Goal: Task Accomplishment & Management: Complete application form

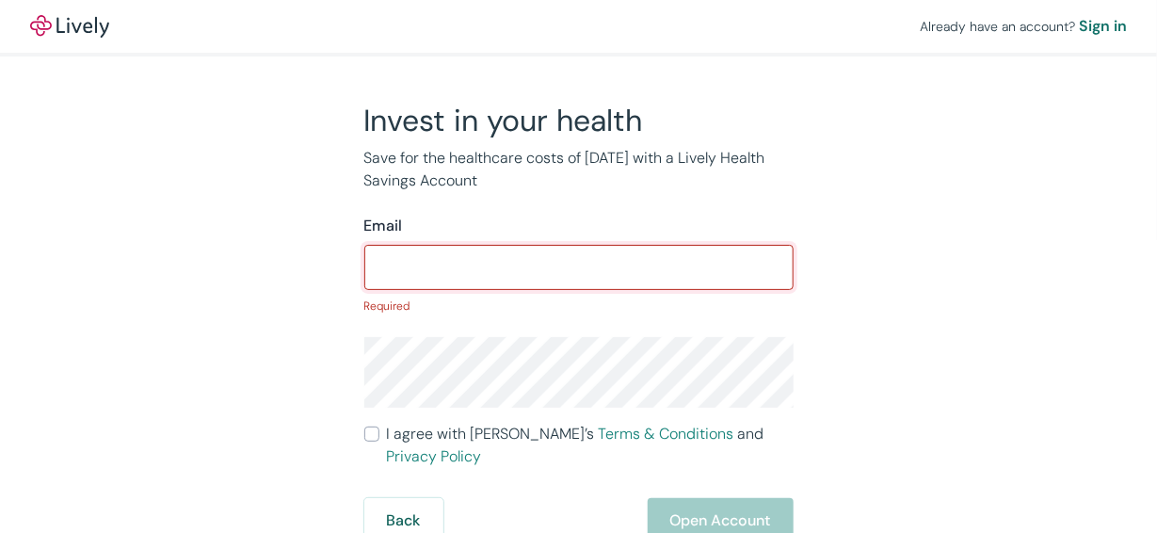
drag, startPoint x: 0, startPoint y: 0, endPoint x: 403, endPoint y: 276, distance: 488.5
click at [403, 276] on input "Email" at bounding box center [578, 268] width 429 height 38
click at [35, 386] on div "Already have an account? Sign in Invest in your health Save for the healthcare …" at bounding box center [578, 271] width 1157 height 543
click at [515, 263] on input "Email" at bounding box center [578, 268] width 429 height 38
type input "ambrockmann4@gmail.com"
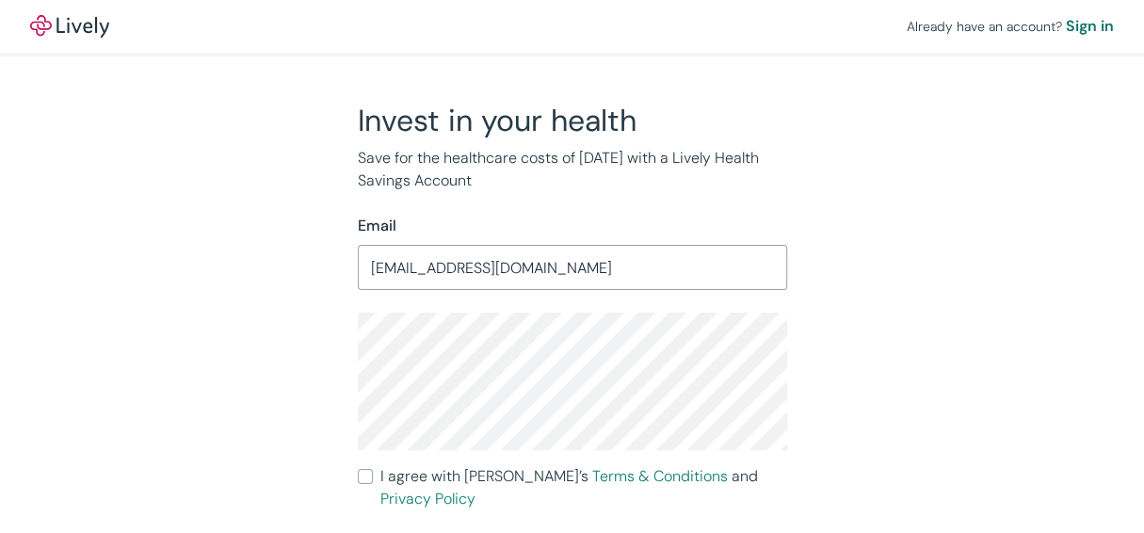
scroll to position [29, 0]
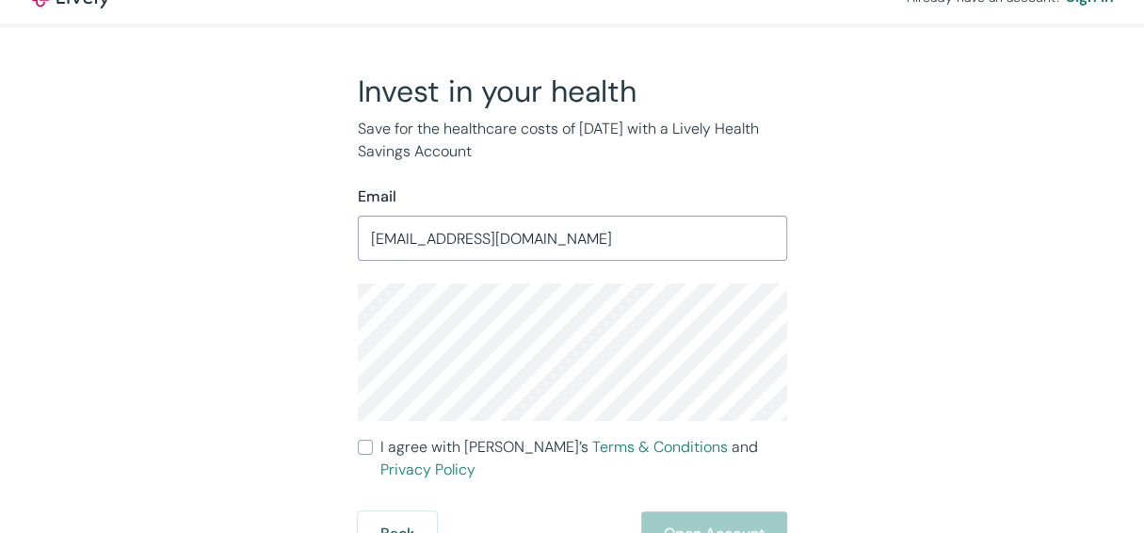
click at [358, 450] on input "I agree with Lively’s Terms & Conditions and Privacy Policy" at bounding box center [365, 447] width 15 height 15
checkbox input "true"
click at [688, 517] on button "Open Account" at bounding box center [714, 533] width 146 height 45
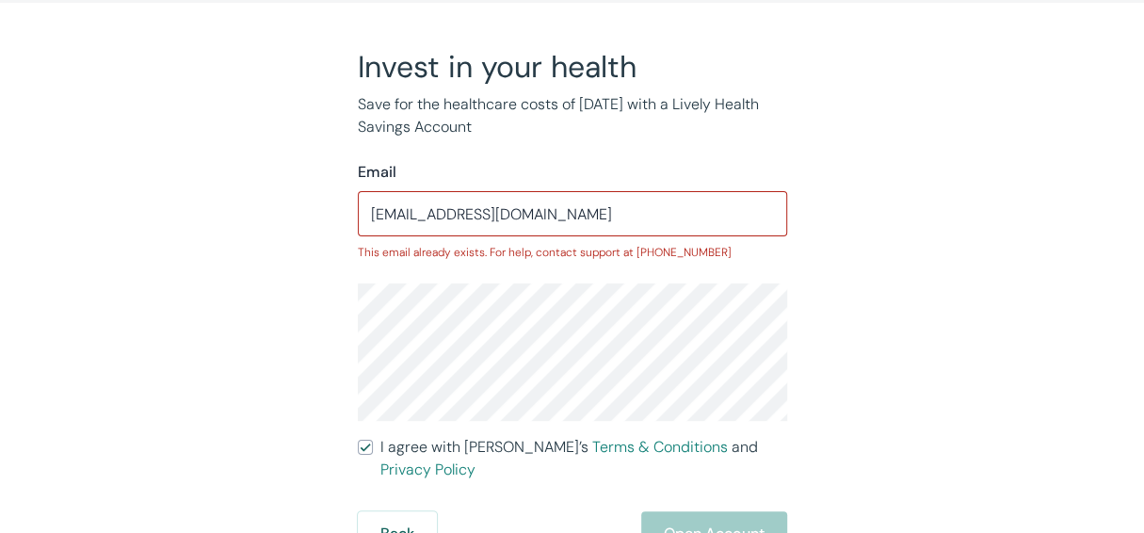
scroll to position [0, 0]
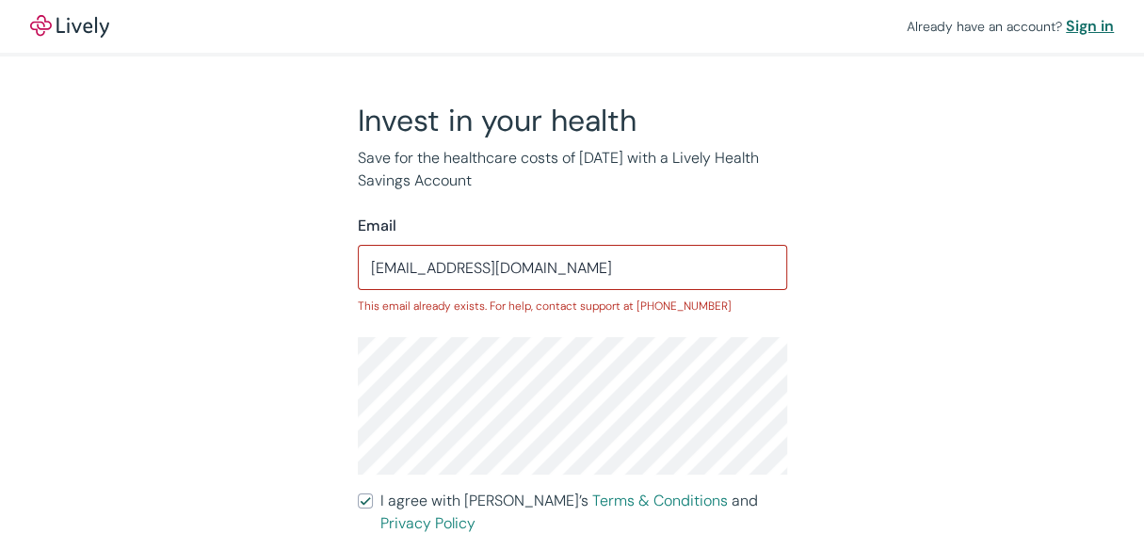
click at [1083, 30] on div "Sign in" at bounding box center [1090, 26] width 48 height 23
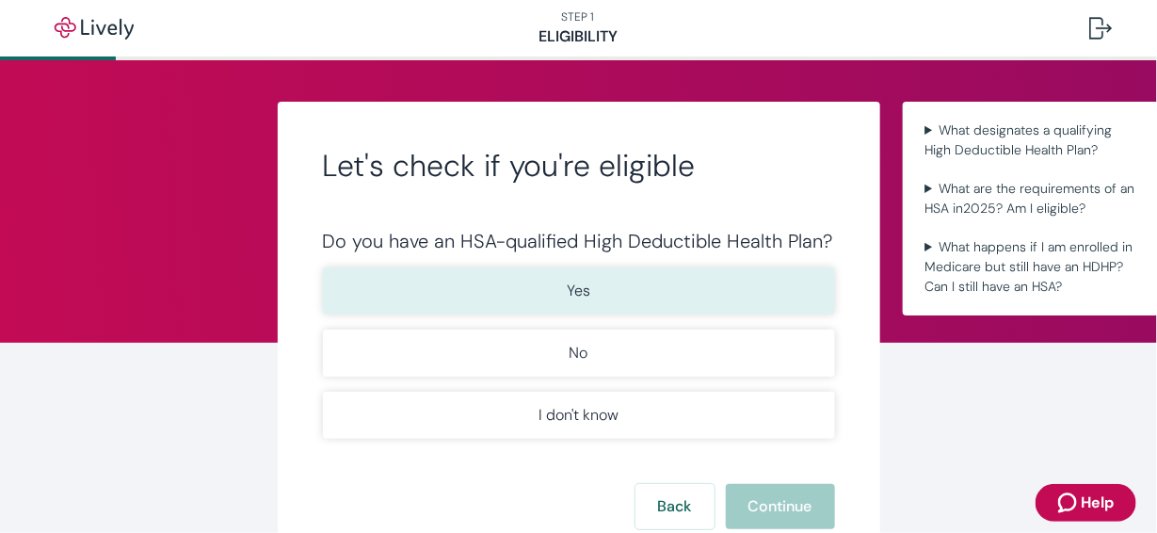
click at [716, 293] on button "Yes" at bounding box center [579, 290] width 512 height 47
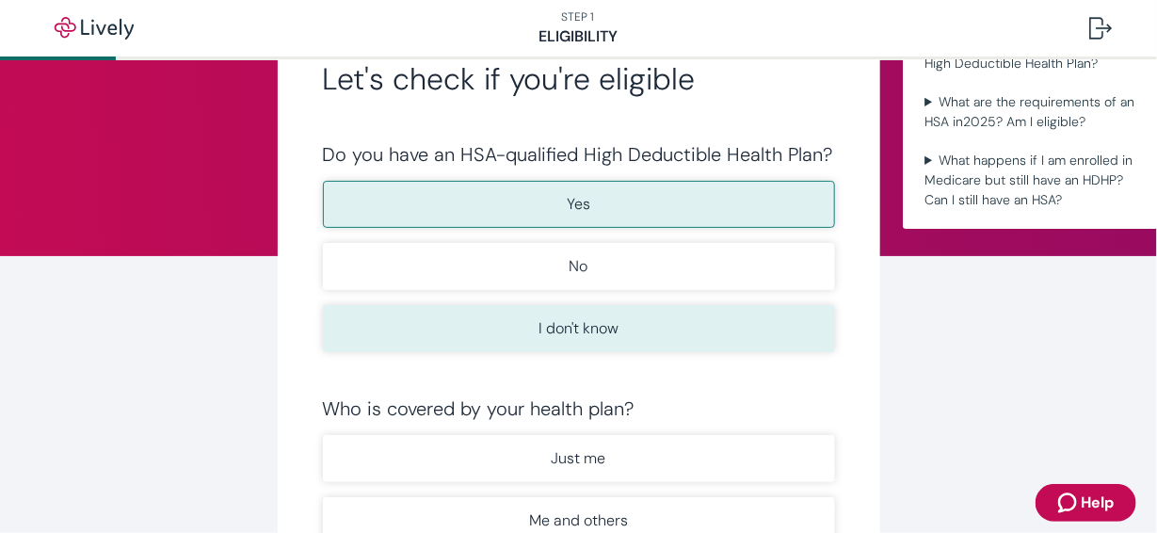
scroll to position [283, 0]
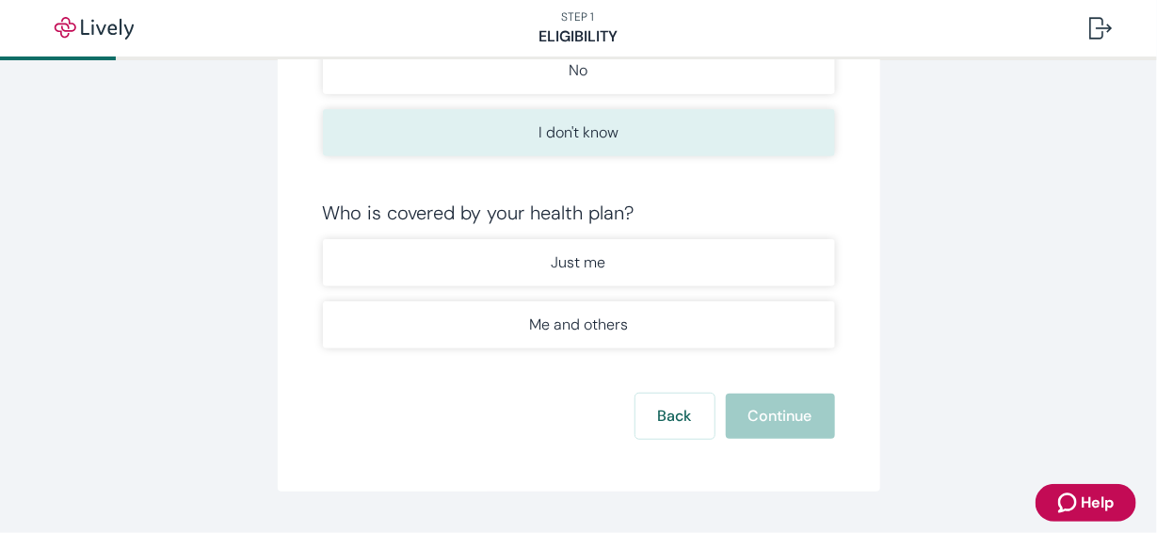
click at [746, 342] on button "Me and others" at bounding box center [579, 324] width 512 height 47
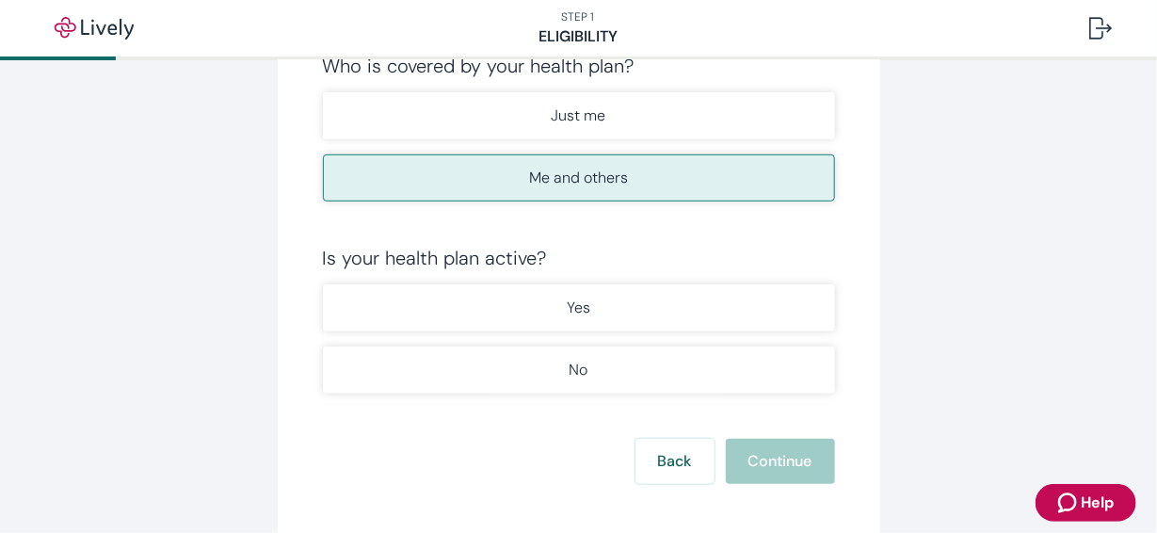
scroll to position [470, 0]
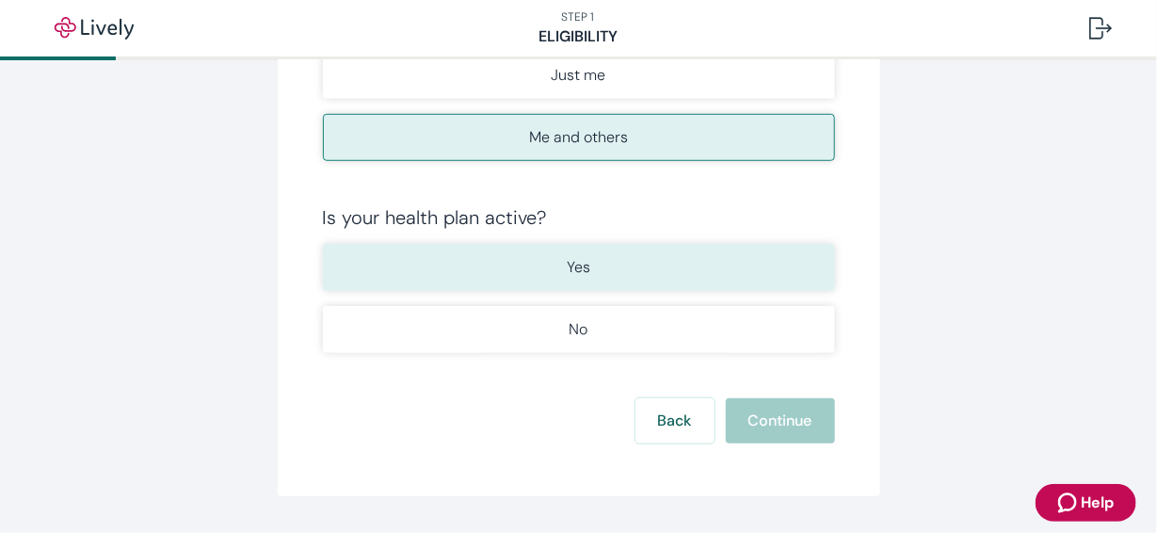
click at [703, 267] on button "Yes" at bounding box center [579, 267] width 512 height 47
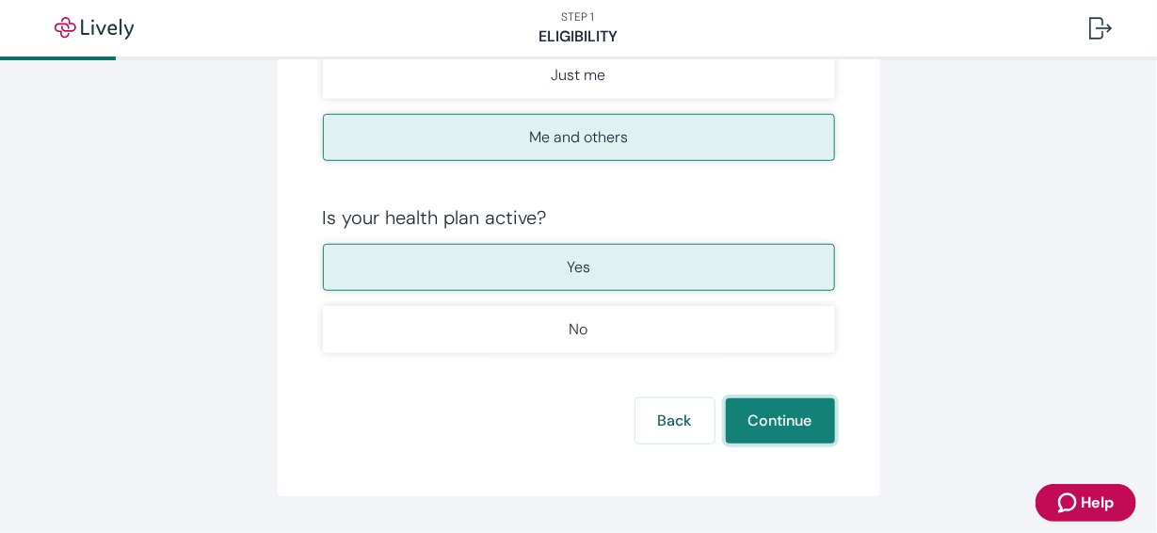
click at [767, 408] on button "Continue" at bounding box center [780, 420] width 109 height 45
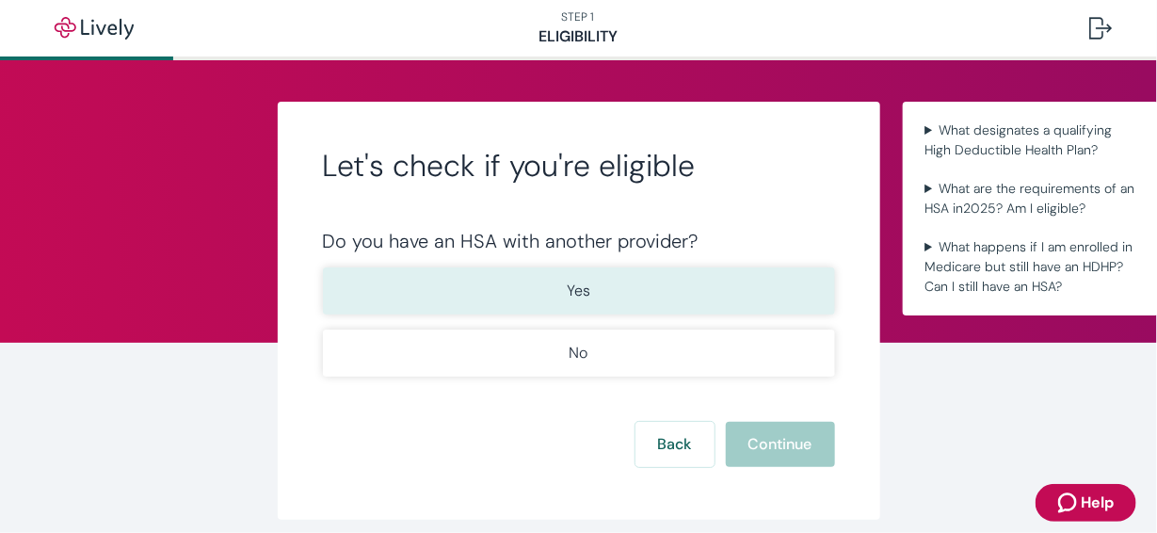
click at [709, 283] on button "Yes" at bounding box center [579, 290] width 512 height 47
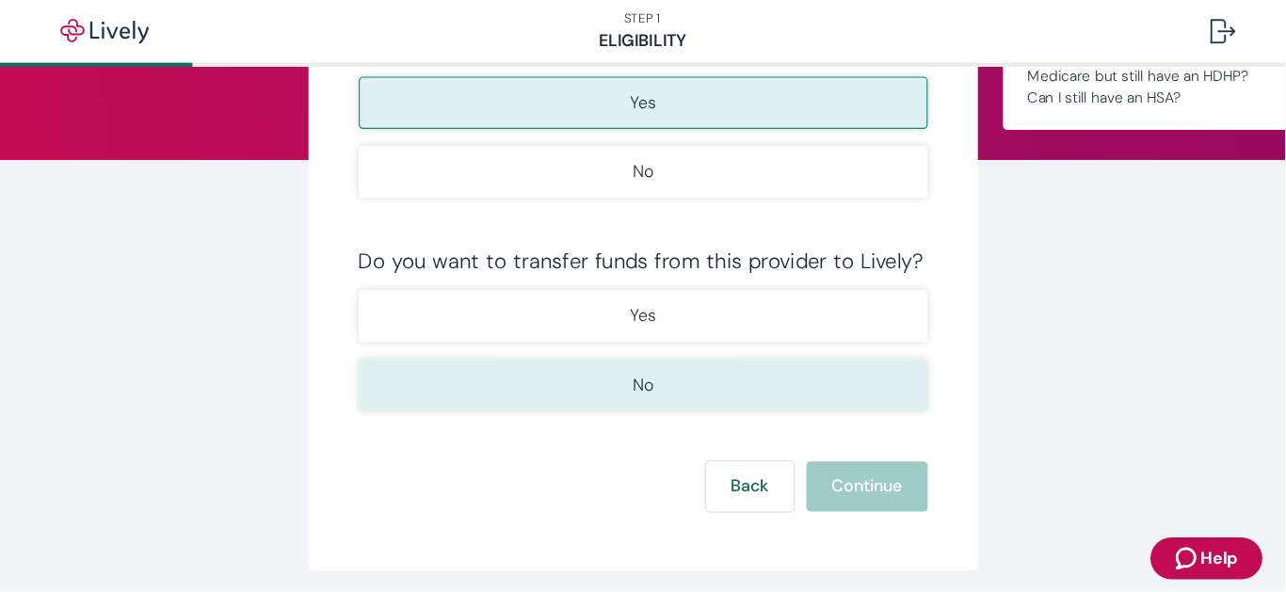
scroll to position [91, 0]
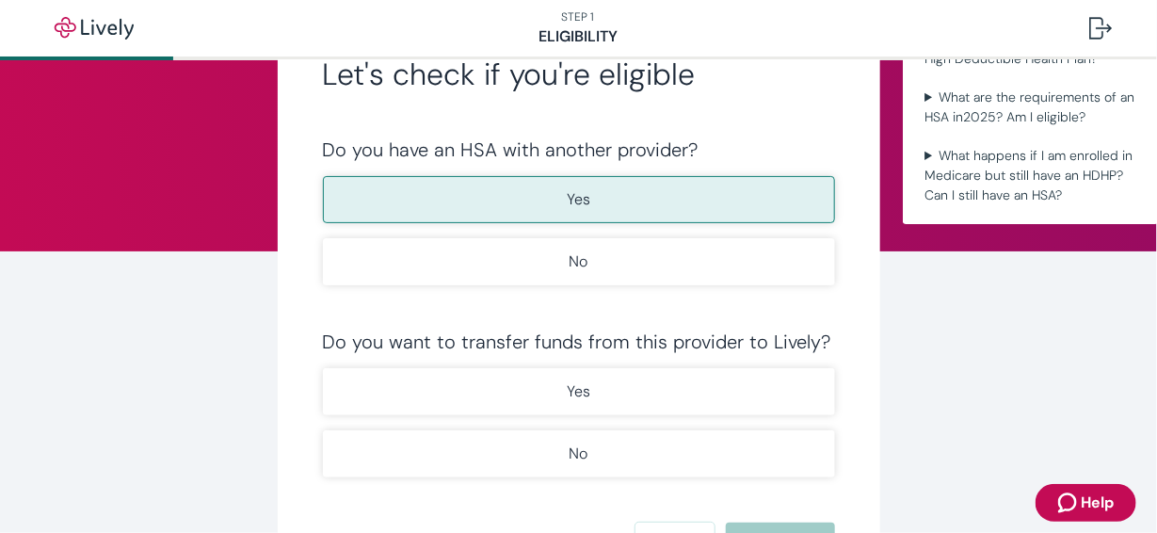
type button "true"
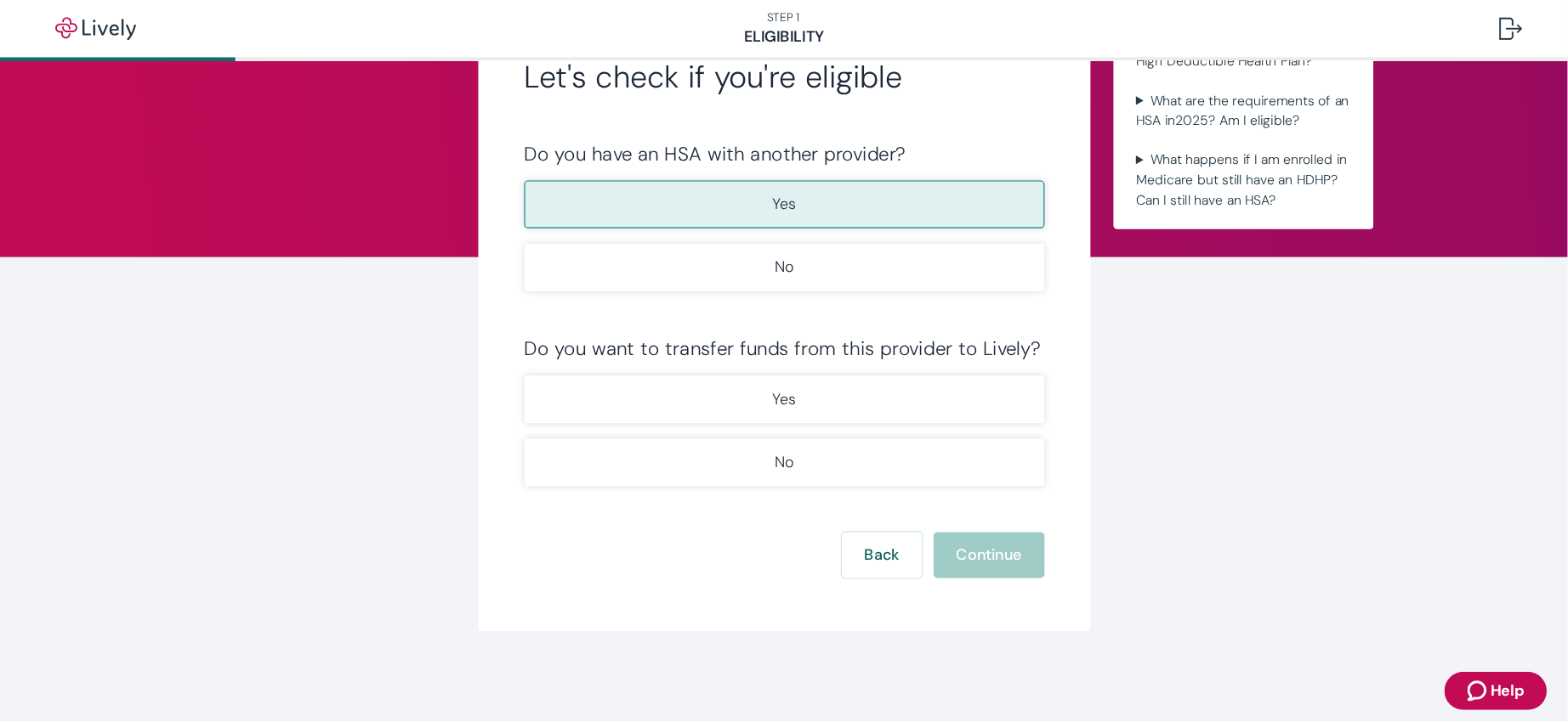
scroll to position [1, 0]
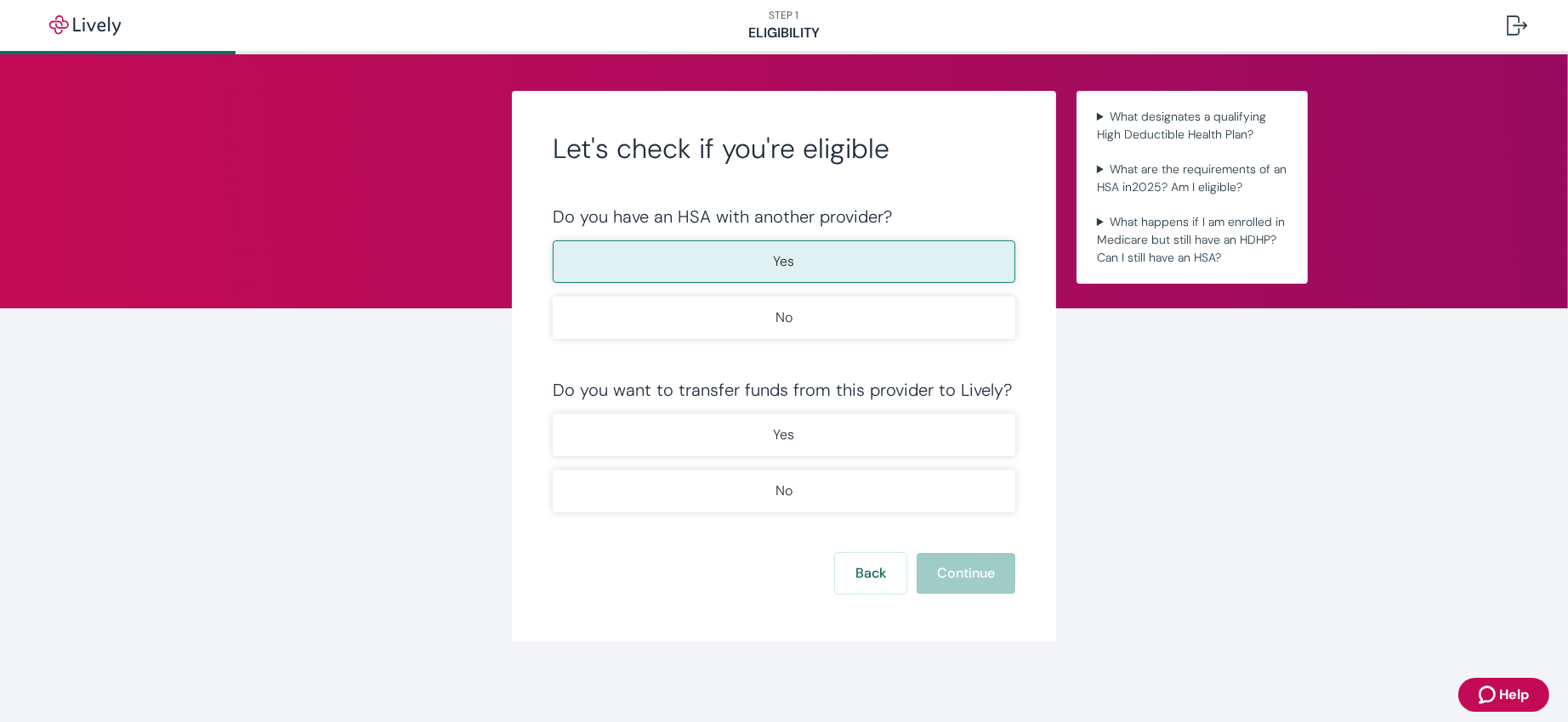
click at [521, 103] on div "Let's check if you're eligible Do you have an HSA with another provider? Yes No…" at bounding box center [784, 366] width 544 height 551
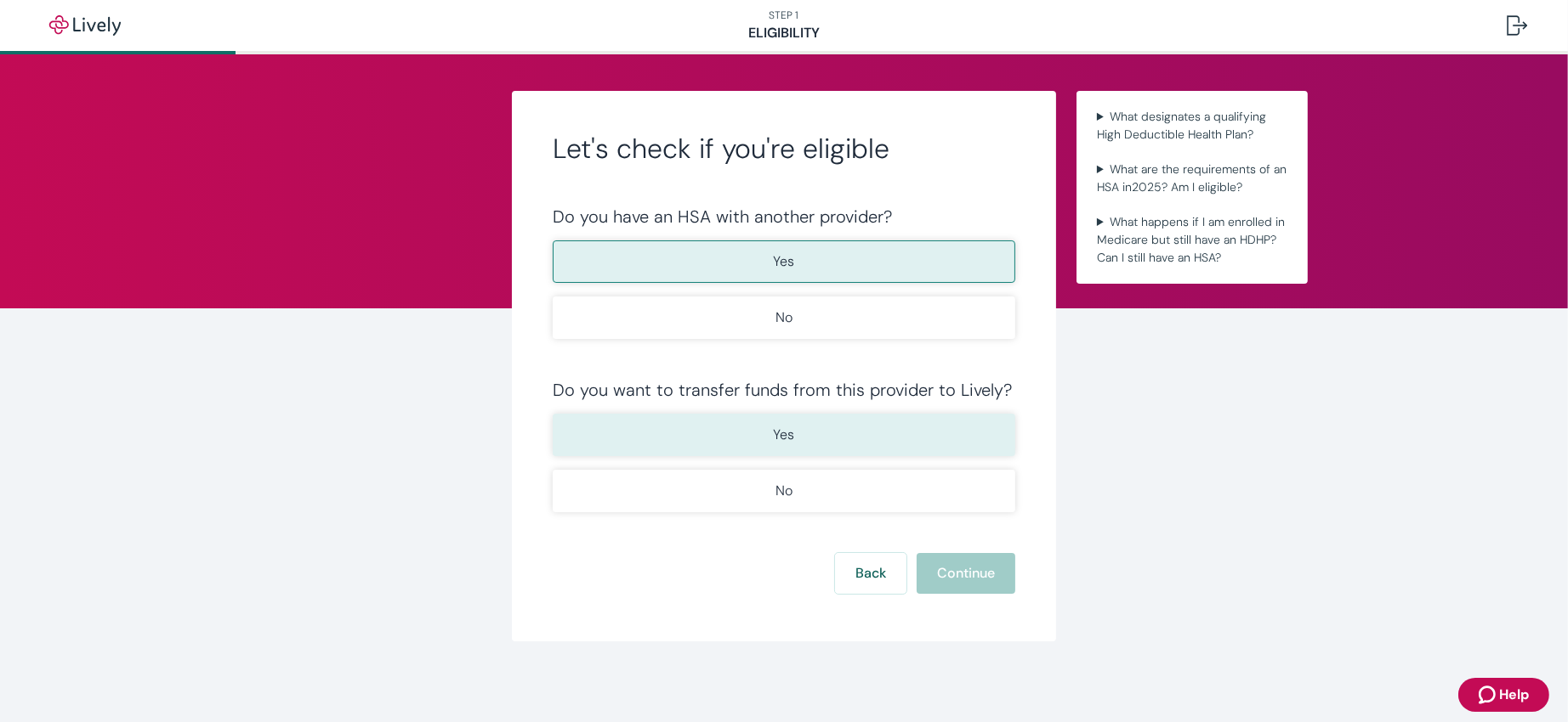
click at [656, 419] on button "Yes" at bounding box center [784, 435] width 462 height 42
click at [959, 480] on button "Continue" at bounding box center [965, 573] width 98 height 41
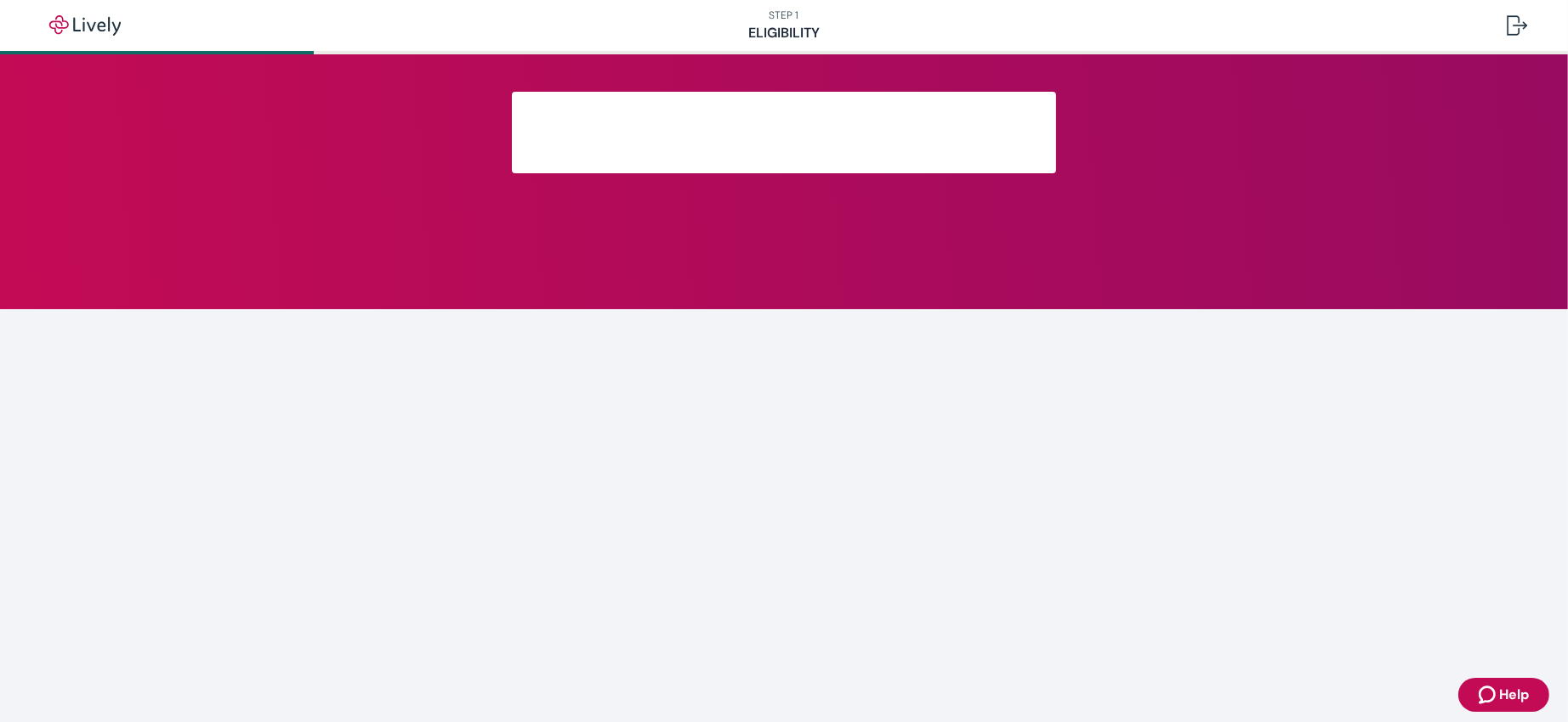
scroll to position [185, 0]
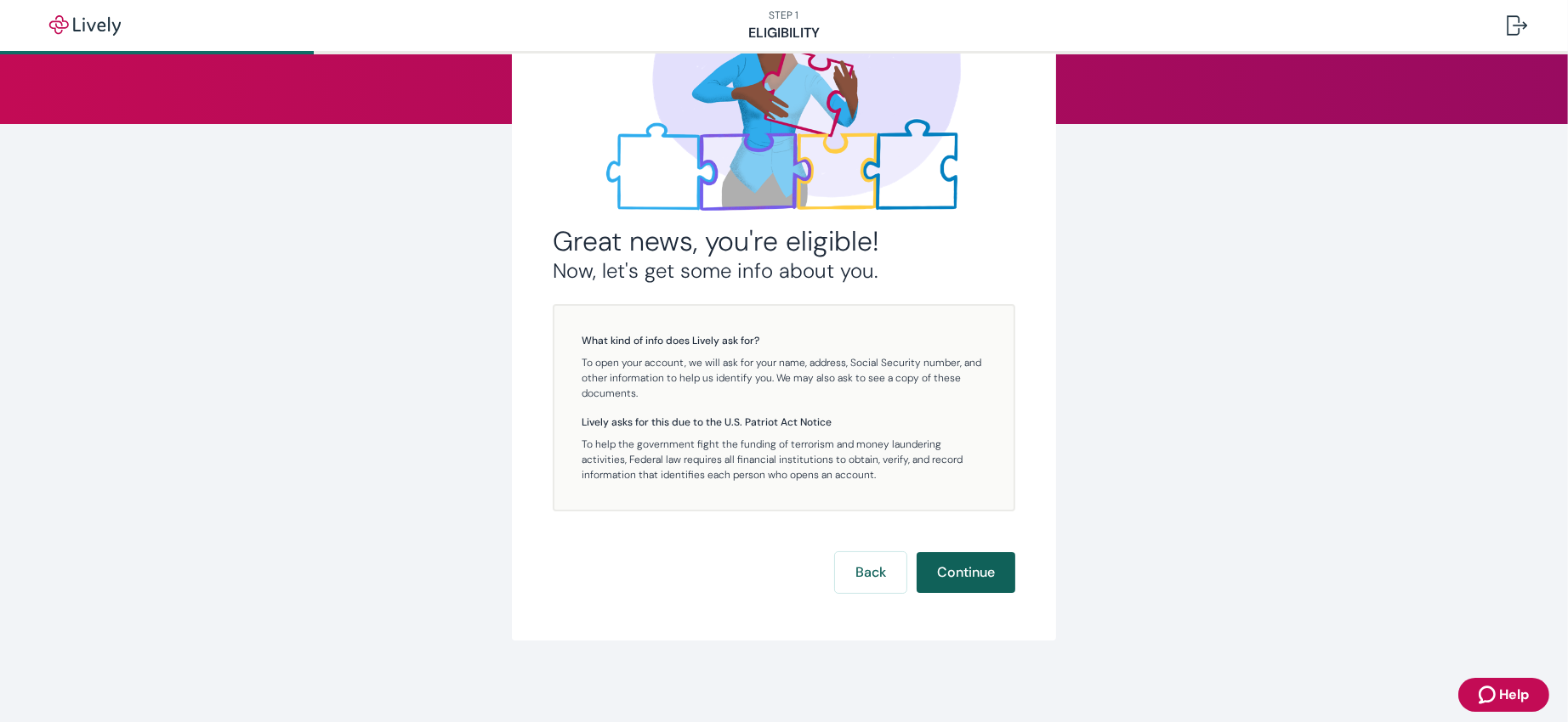
click at [942, 480] on button "Continue" at bounding box center [965, 572] width 98 height 41
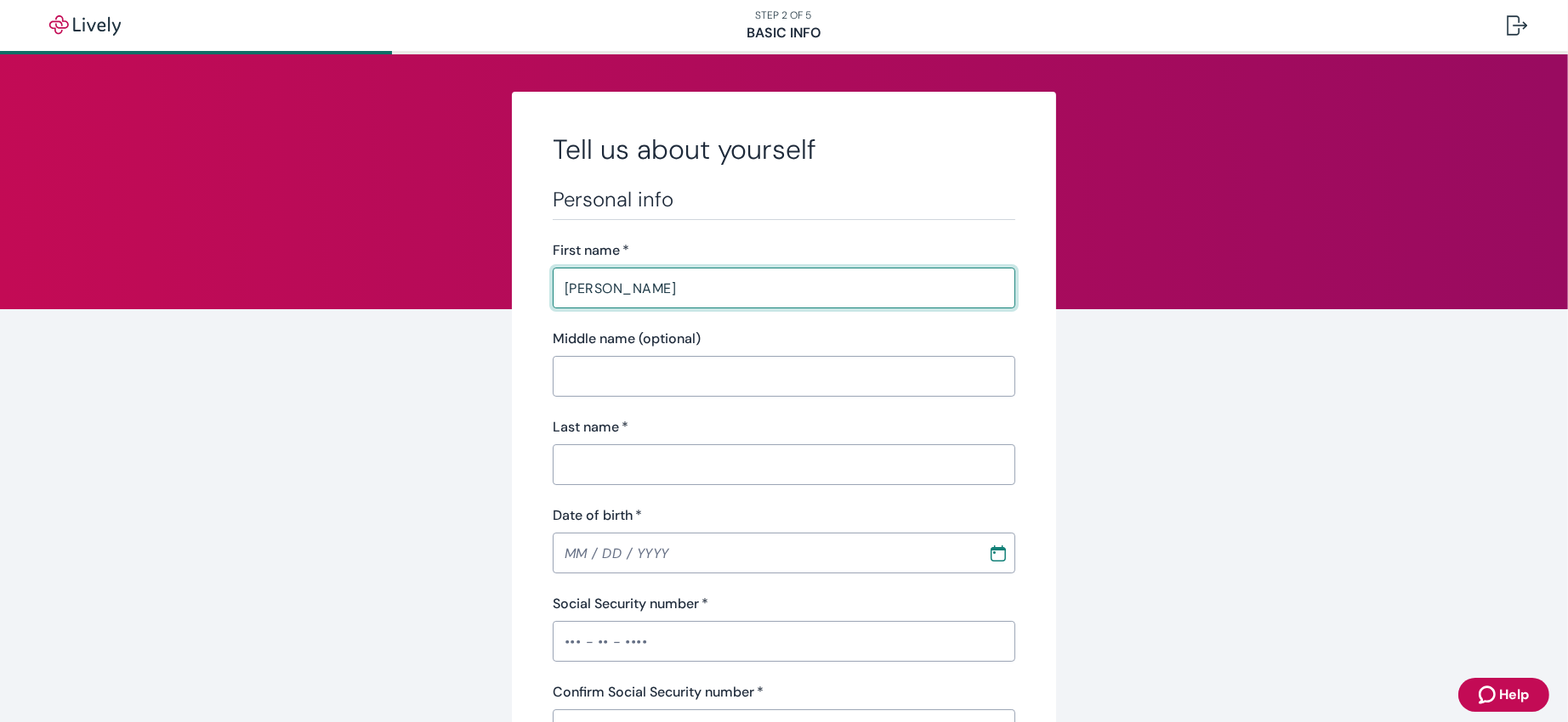
type input "[PERSON_NAME]"
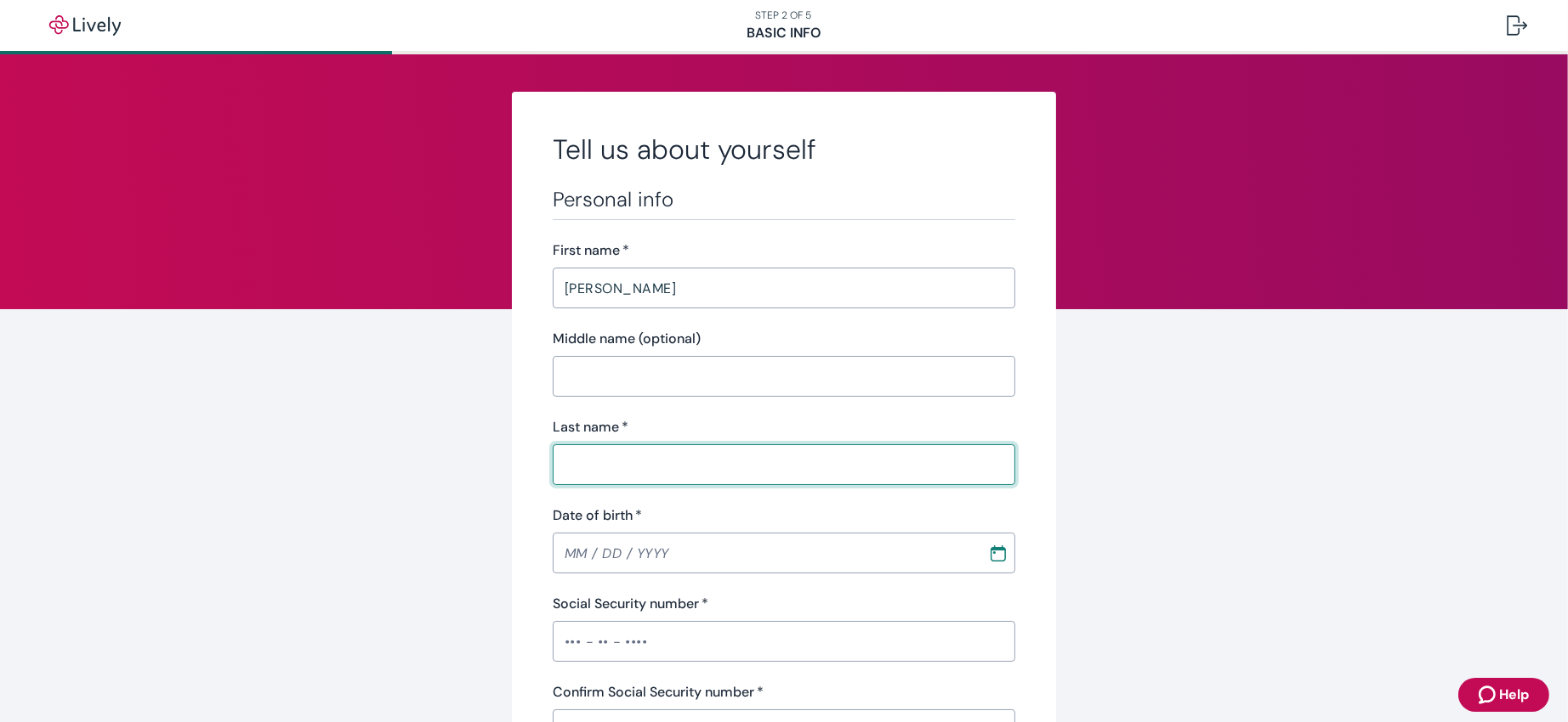
click at [637, 454] on input "Last name   *" at bounding box center [784, 465] width 462 height 34
type input "[PERSON_NAME]"
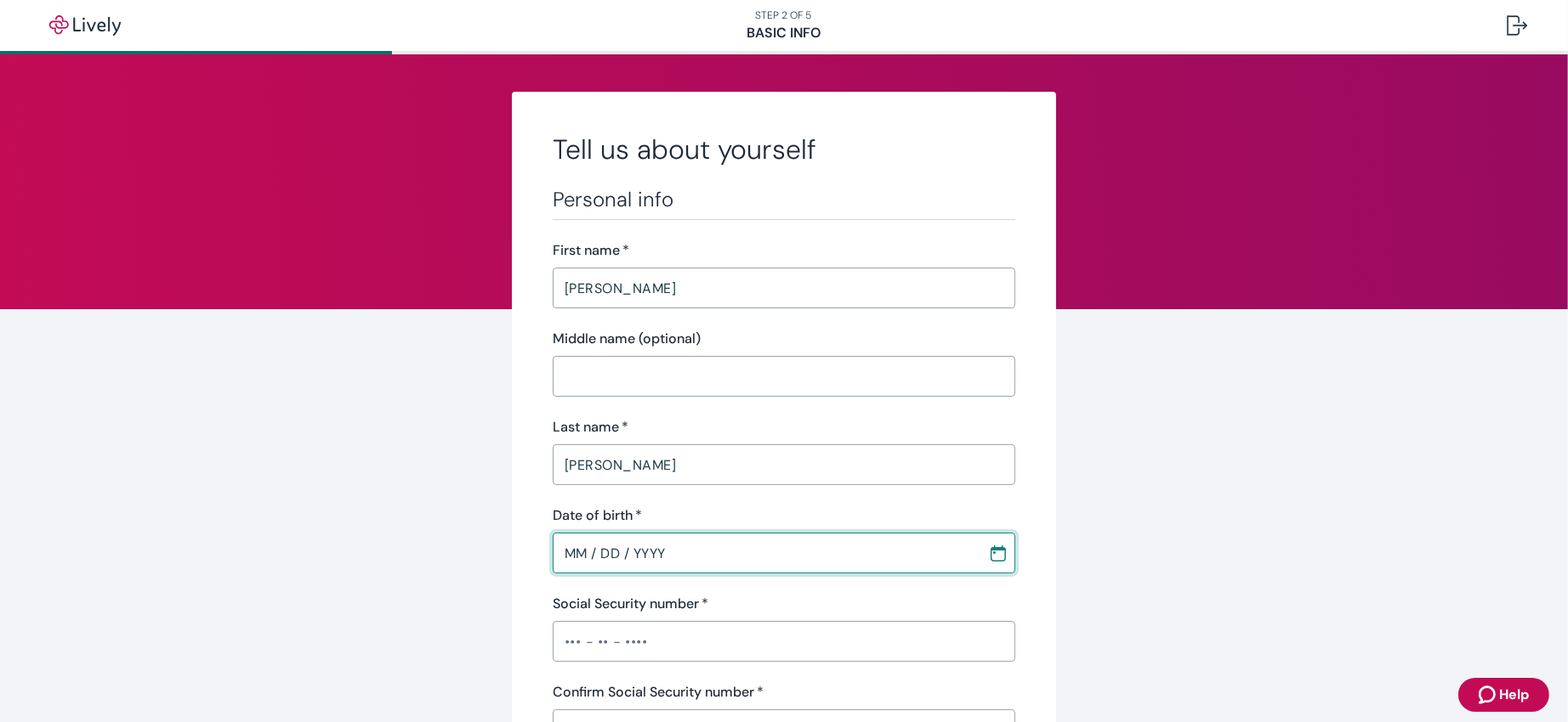
click at [571, 480] on input "MM / DD / YYYY" at bounding box center [764, 553] width 423 height 34
type input "[DATE]"
click at [650, 480] on input "Social Security number   *" at bounding box center [784, 642] width 462 height 34
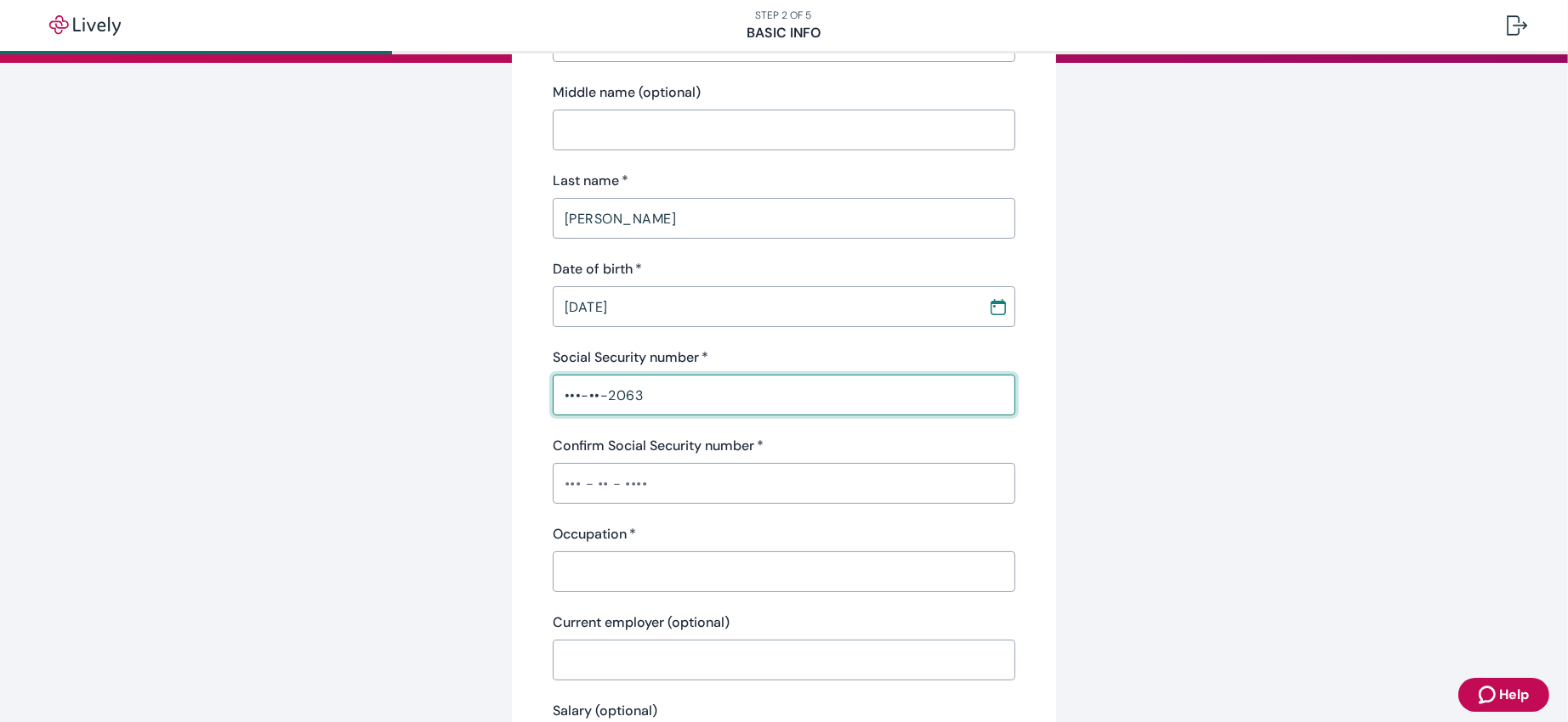
scroll to position [255, 0]
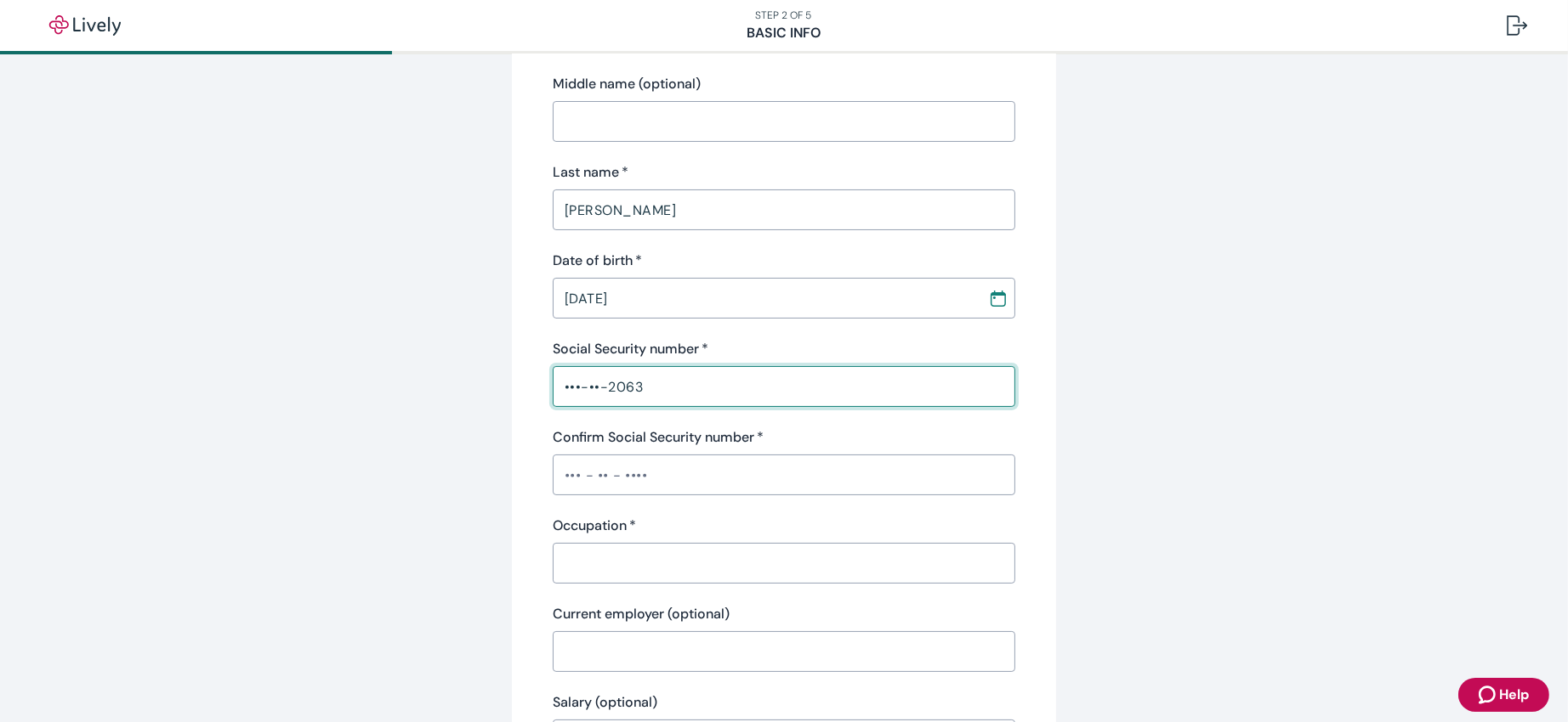
type input "•••-••-2063"
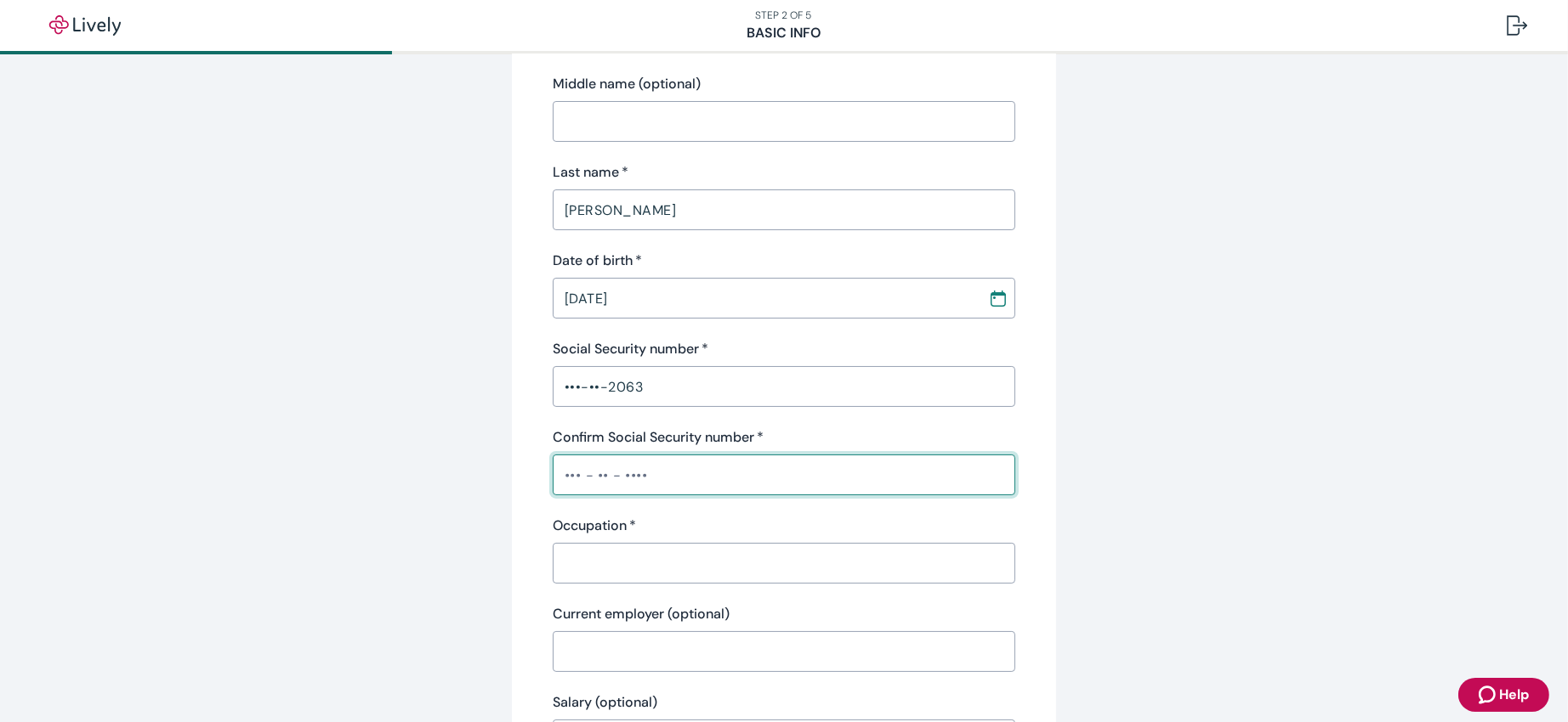
click at [684, 467] on input "Confirm Social Security number   *" at bounding box center [784, 476] width 462 height 34
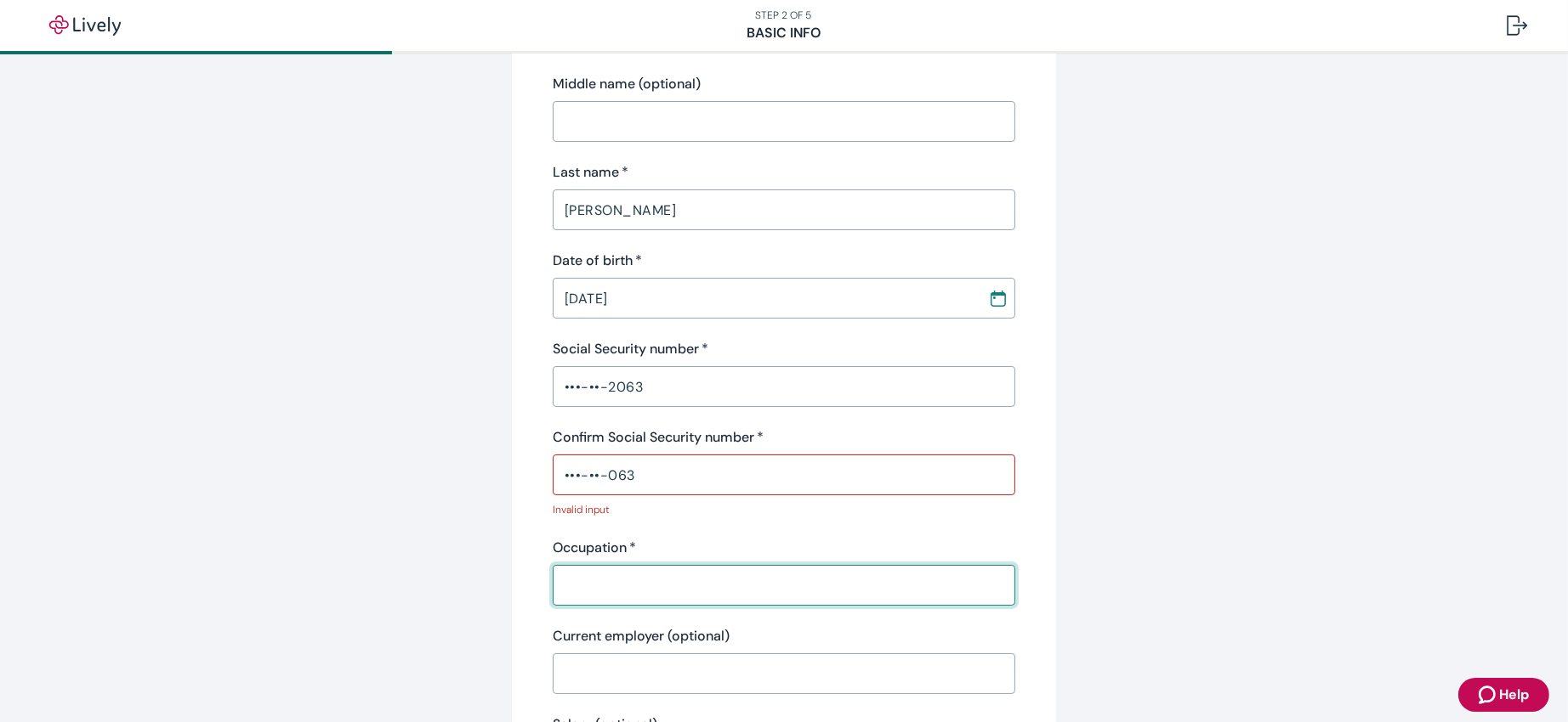
click at [661, 480] on div "Occupation   * ​" at bounding box center [784, 571] width 462 height 68
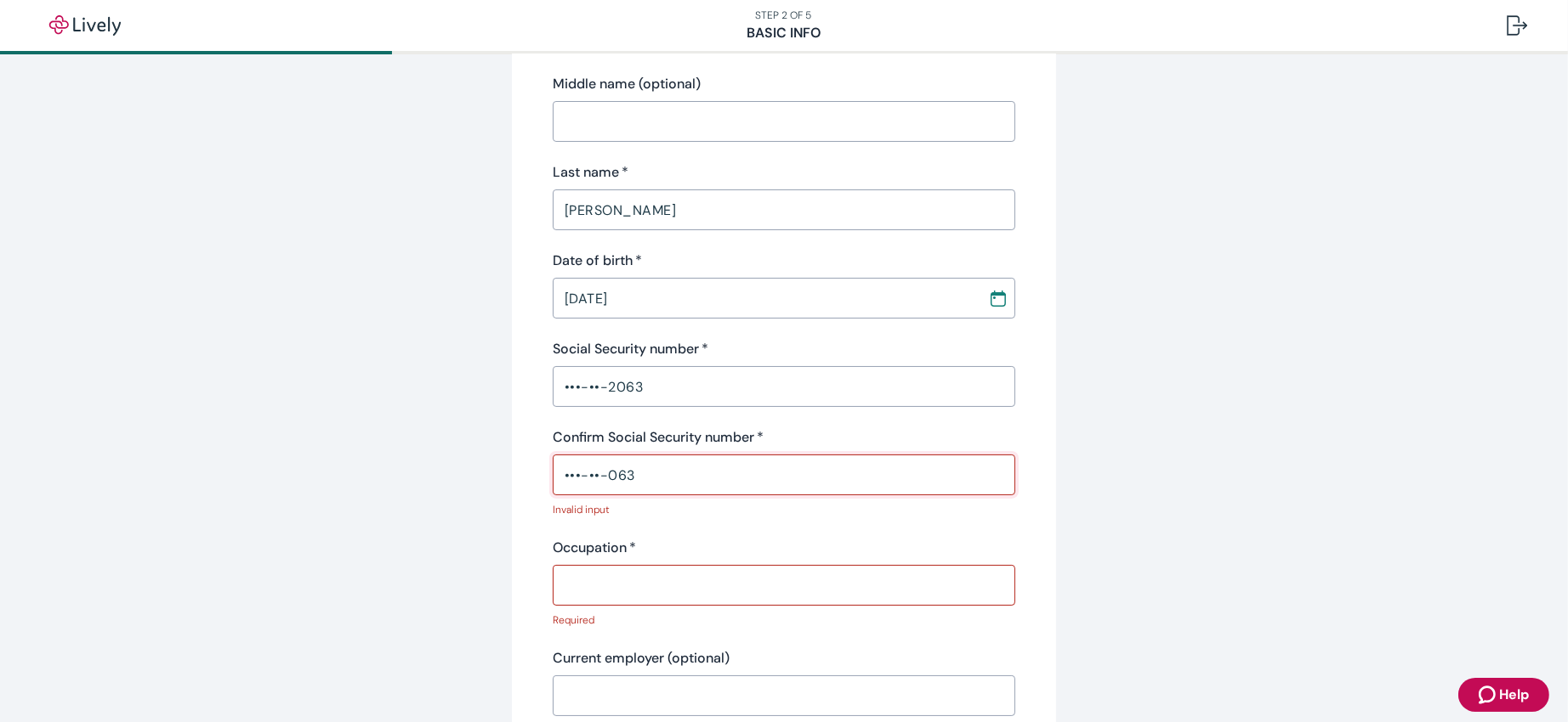
click at [648, 470] on input "•••-••-063" at bounding box center [784, 476] width 462 height 34
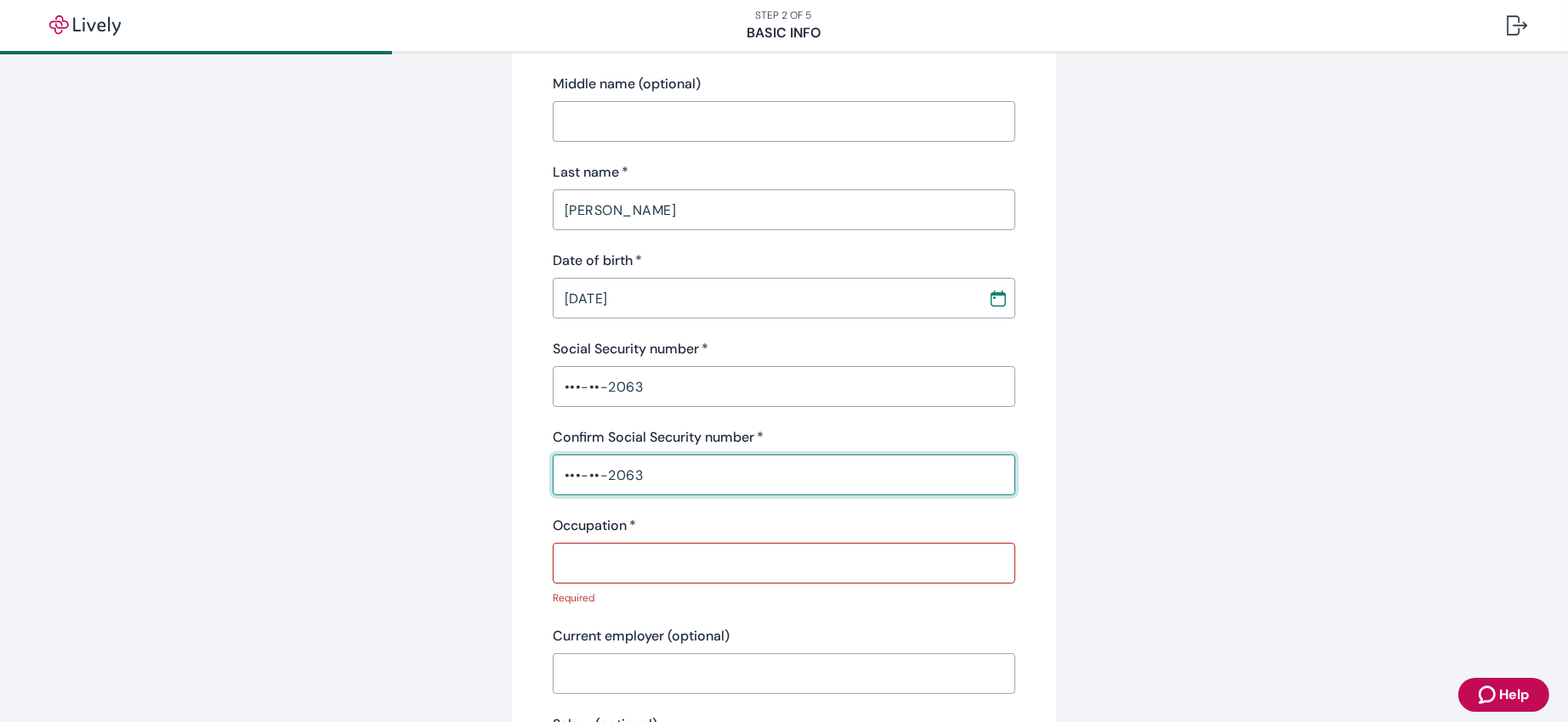
type input "•••-••-2063"
click at [598, 480] on input "Occupation   *" at bounding box center [784, 564] width 462 height 34
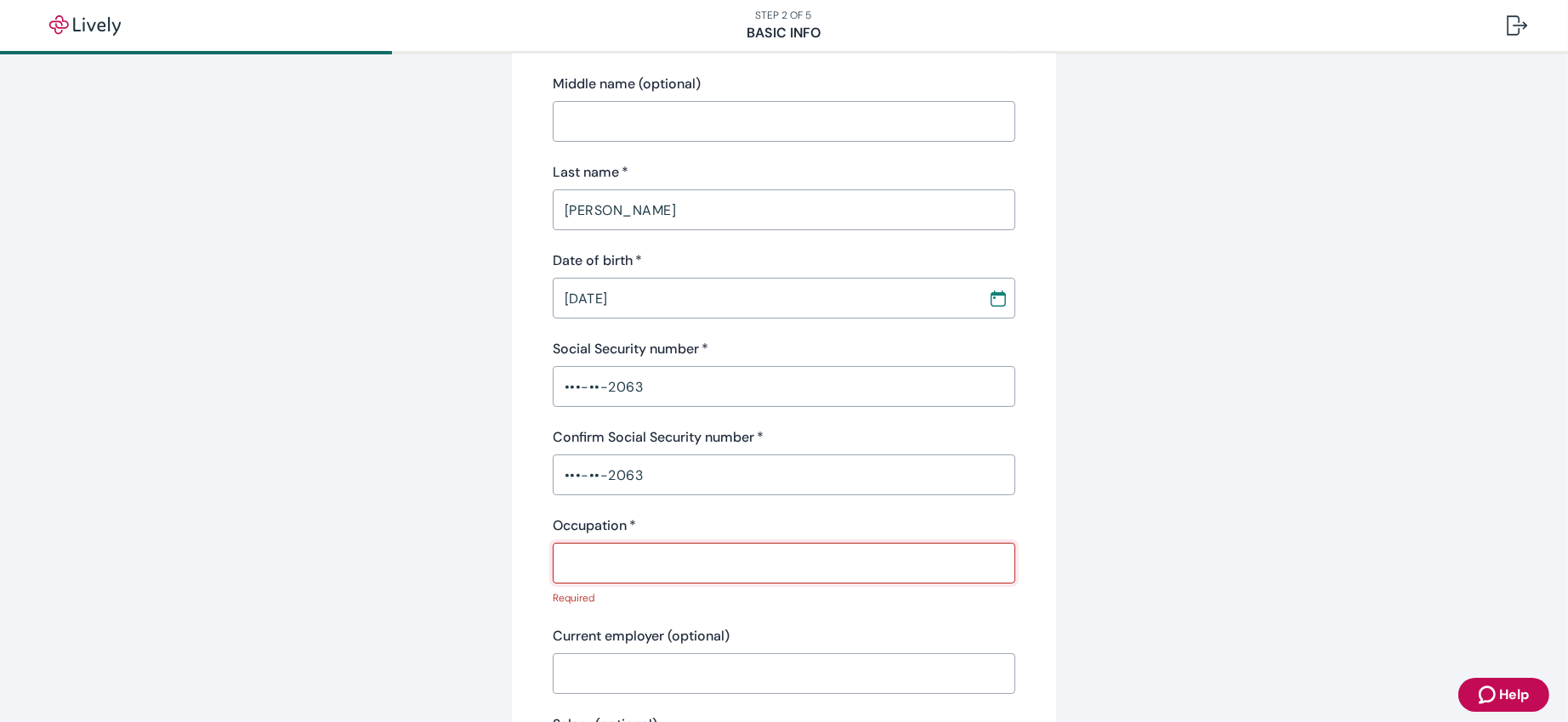
type input "F"
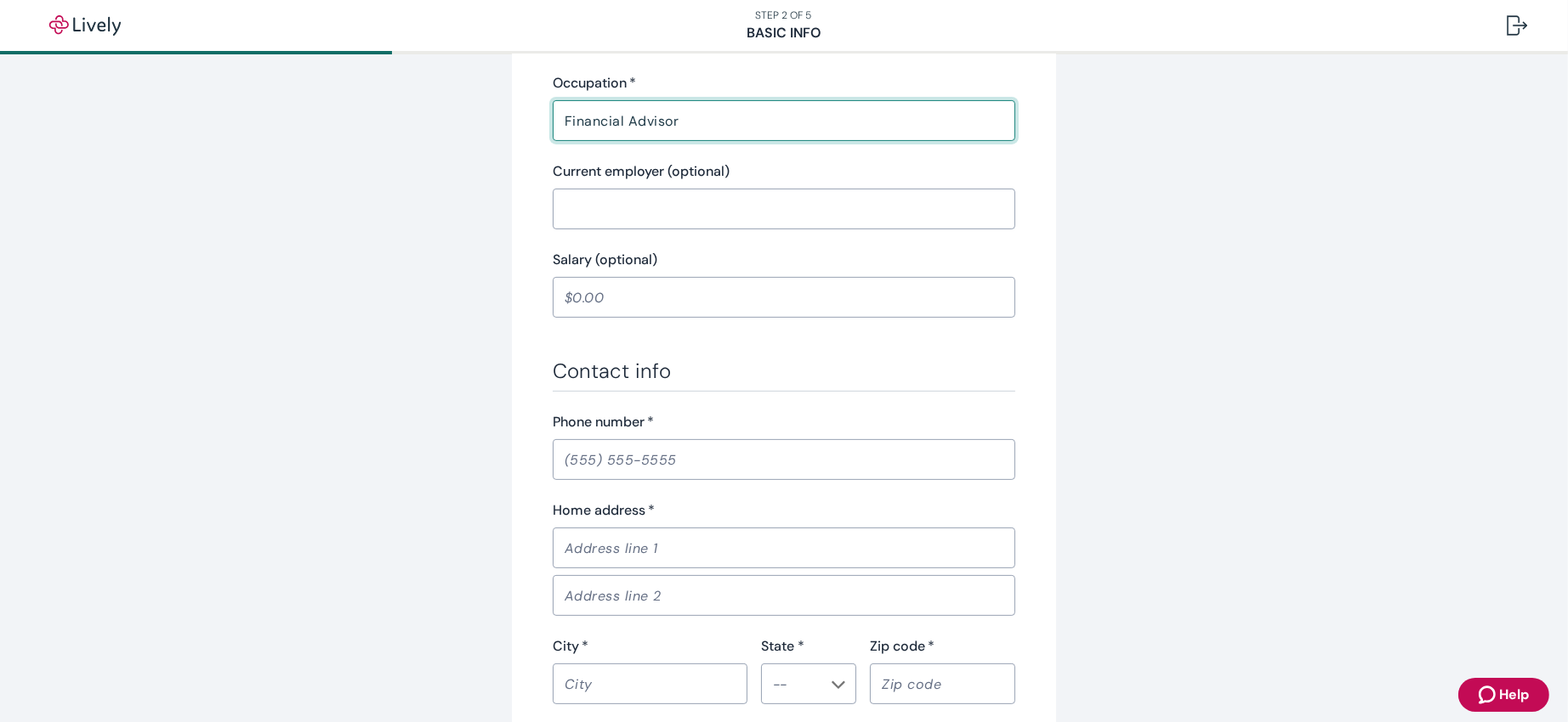
scroll to position [765, 0]
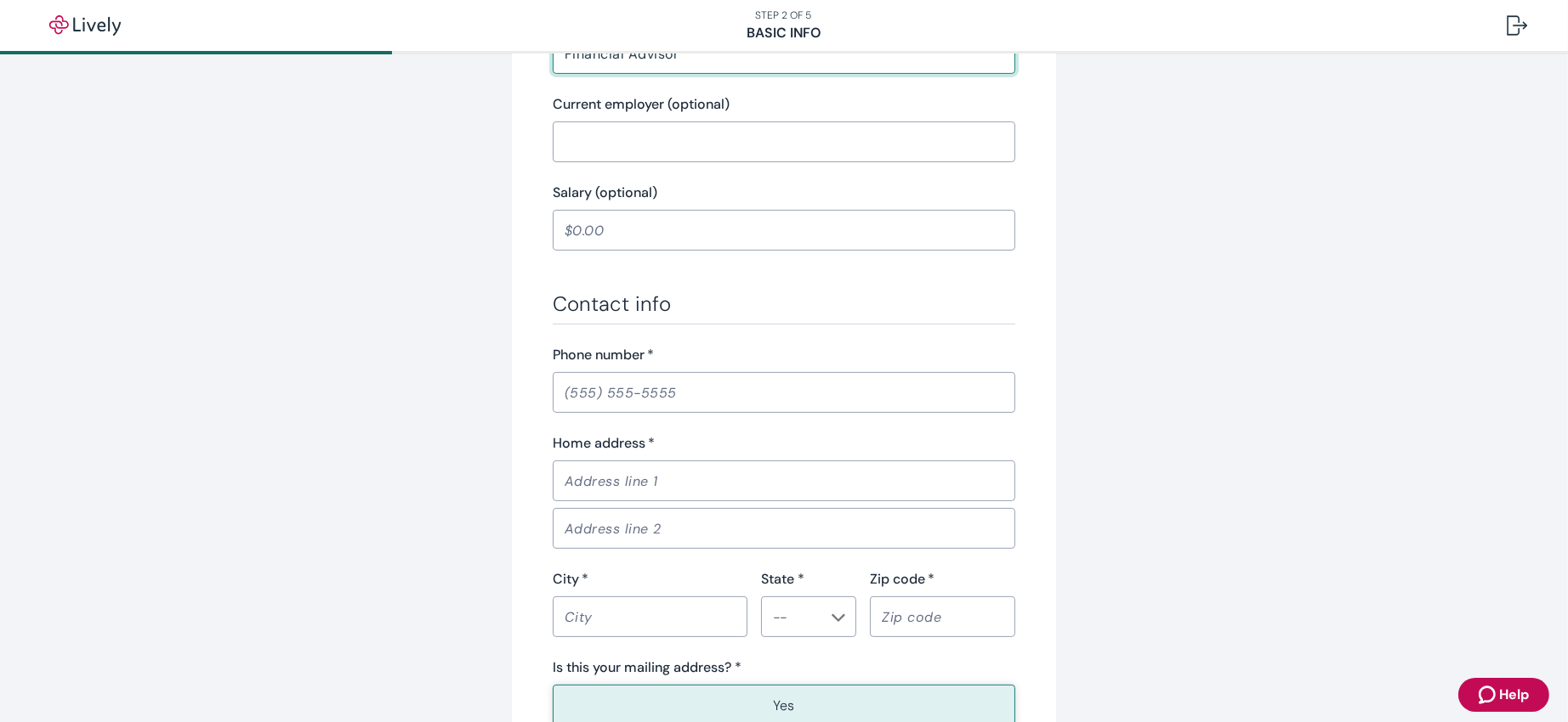
type input "Financial Advisor"
click at [683, 384] on input "Phone number   *" at bounding box center [784, 393] width 462 height 34
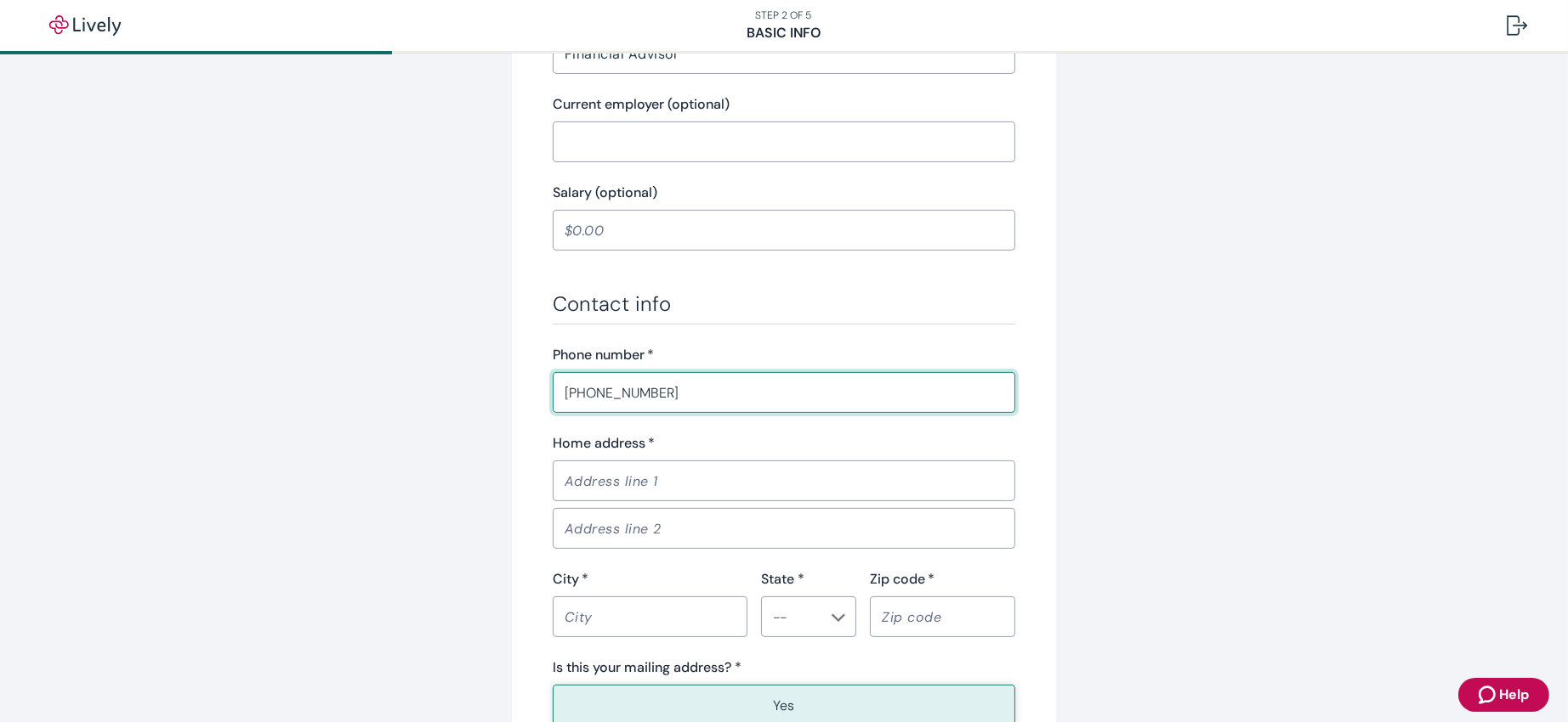
type input "[PHONE_NUMBER]"
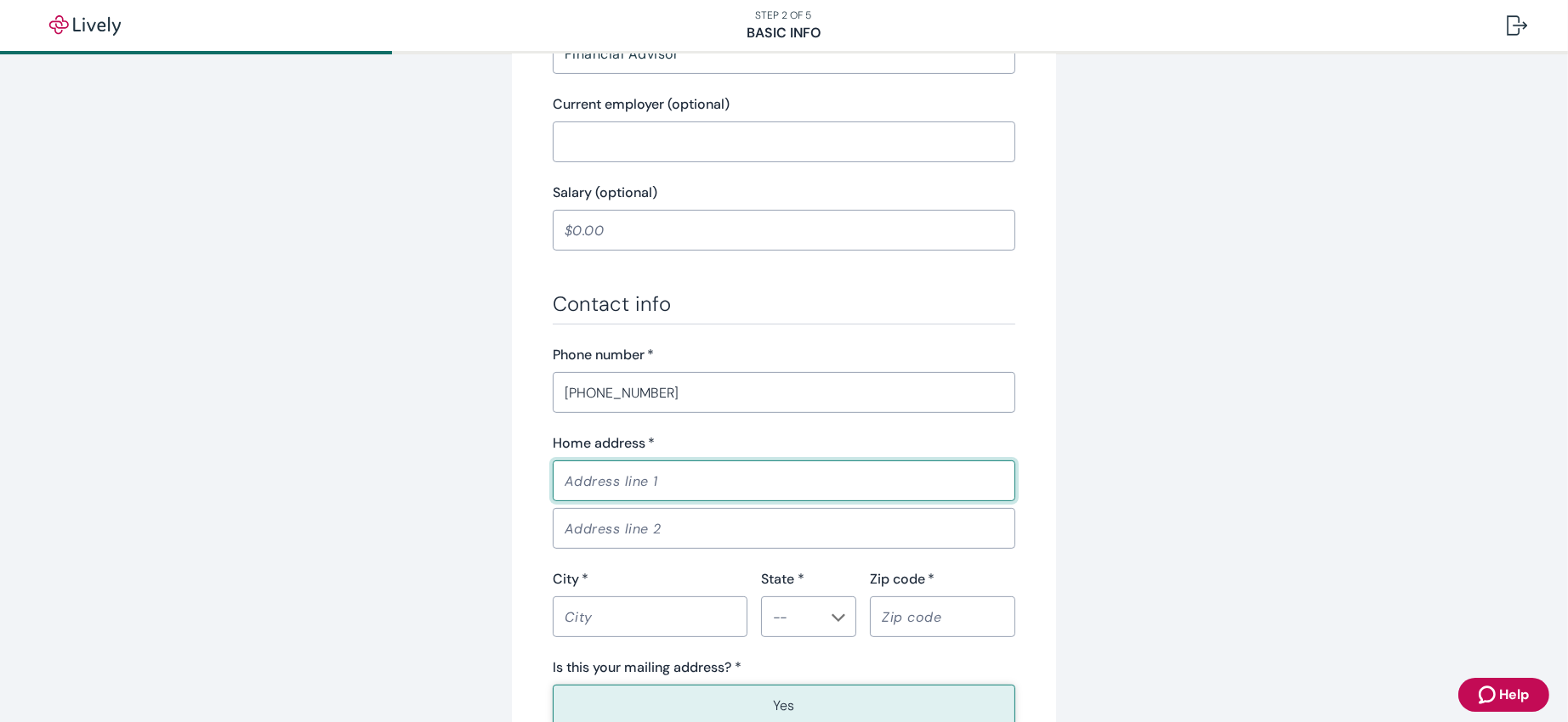
click at [752, 480] on input "Home address   *" at bounding box center [784, 481] width 462 height 34
type input "[STREET_ADDRESS][PERSON_NAME]"
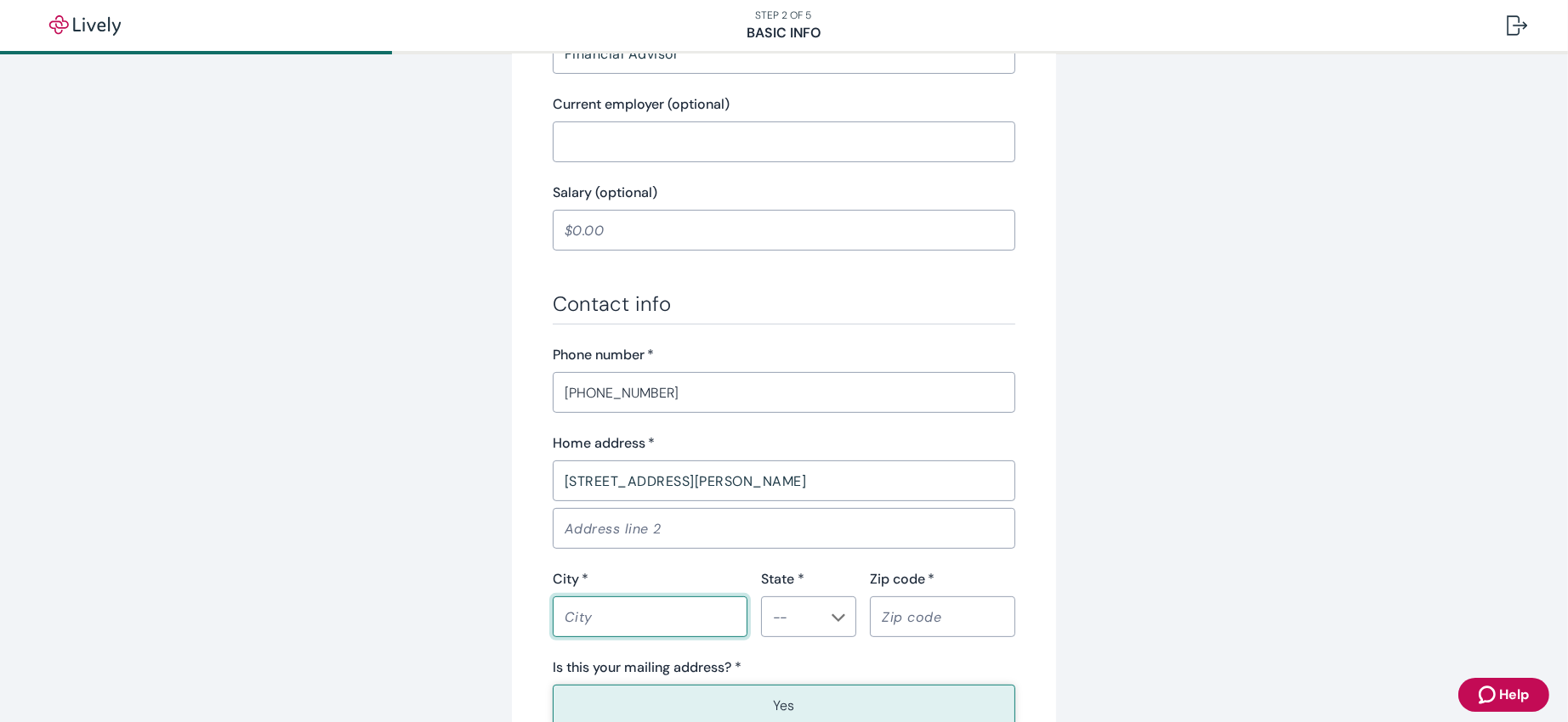
click at [674, 480] on input "City   *" at bounding box center [650, 617] width 195 height 34
click at [835, 480] on icon "Chevron icon" at bounding box center [838, 617] width 14 height 14
type input "Charlotte"
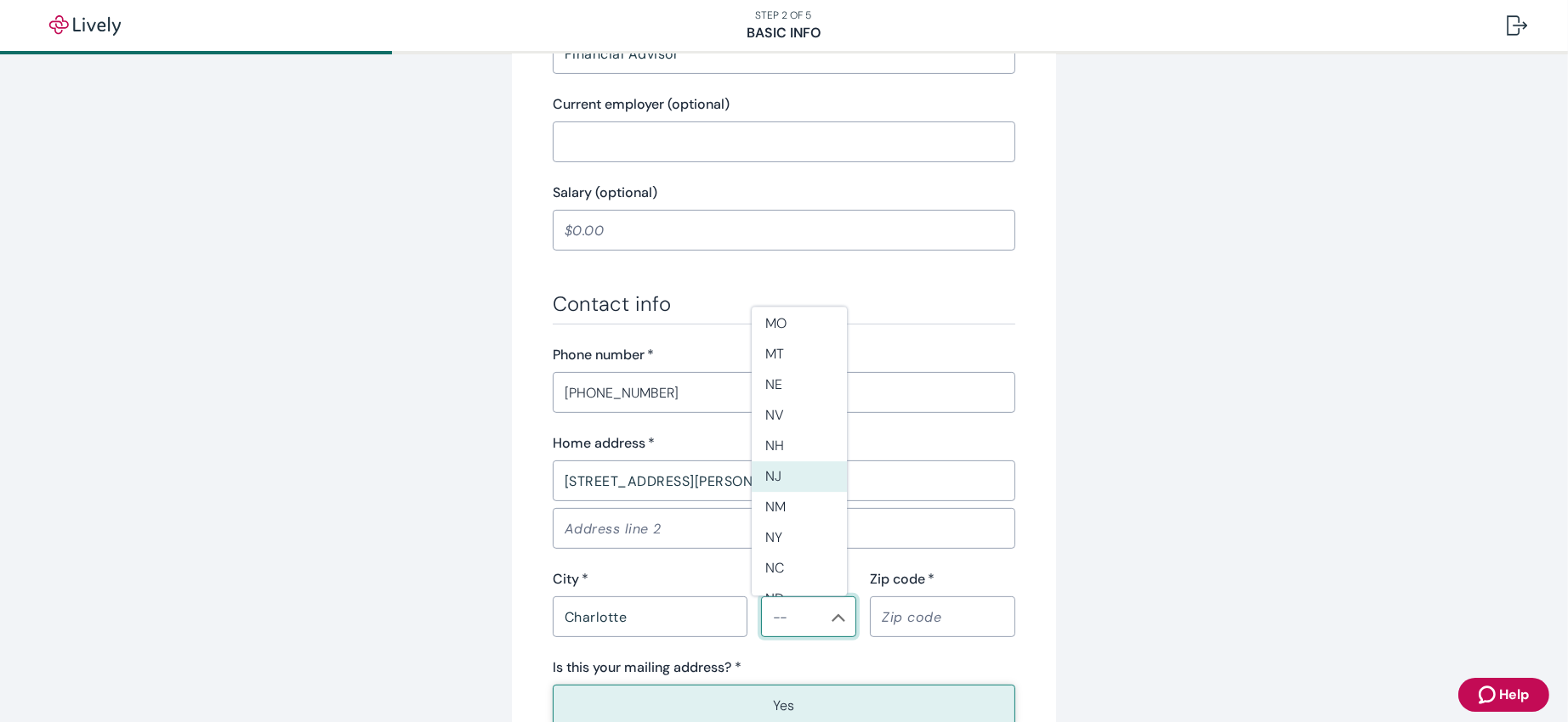
scroll to position [1019, 0]
click at [792, 431] on li "NC" at bounding box center [799, 442] width 95 height 31
type input "NC"
click at [924, 480] on input "Zip code   *" at bounding box center [942, 617] width 145 height 34
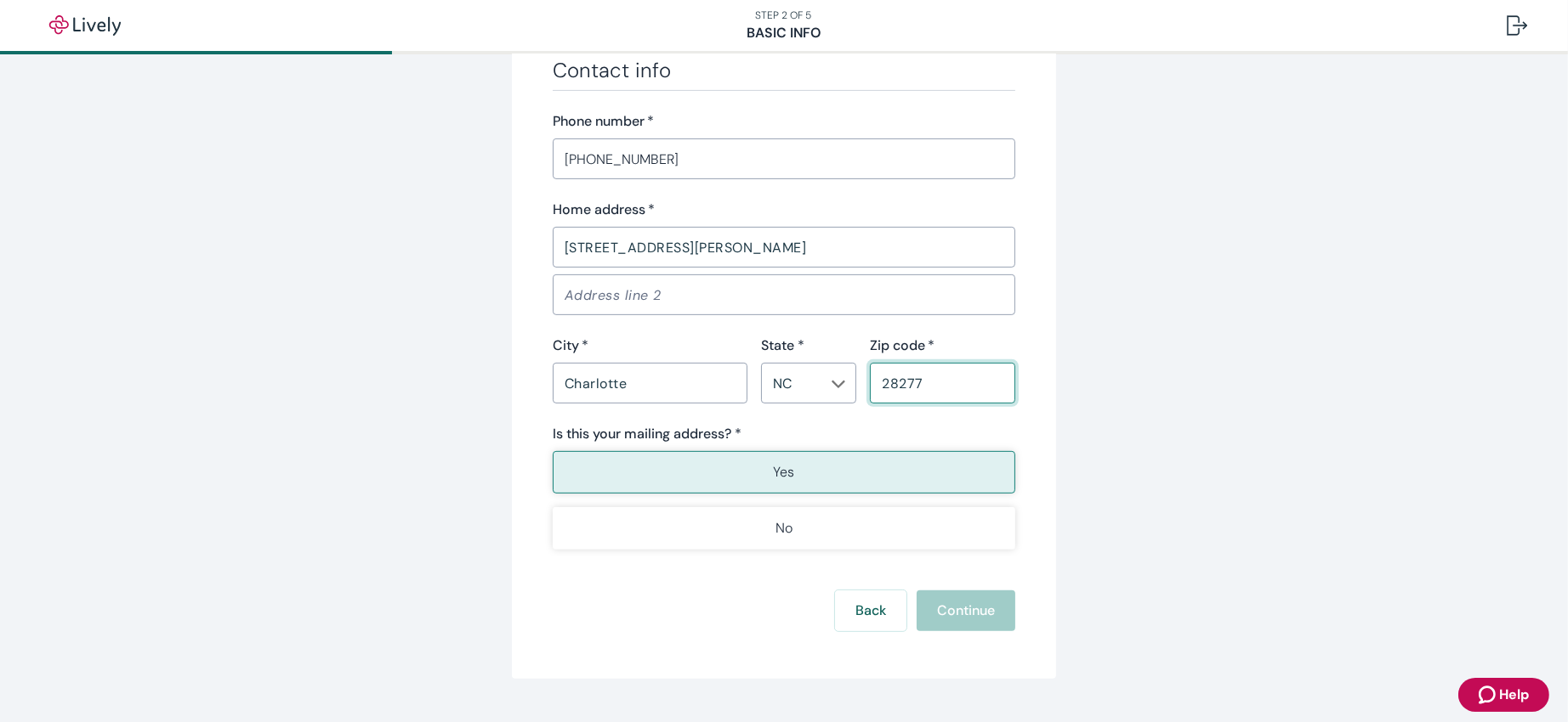
scroll to position [1037, 0]
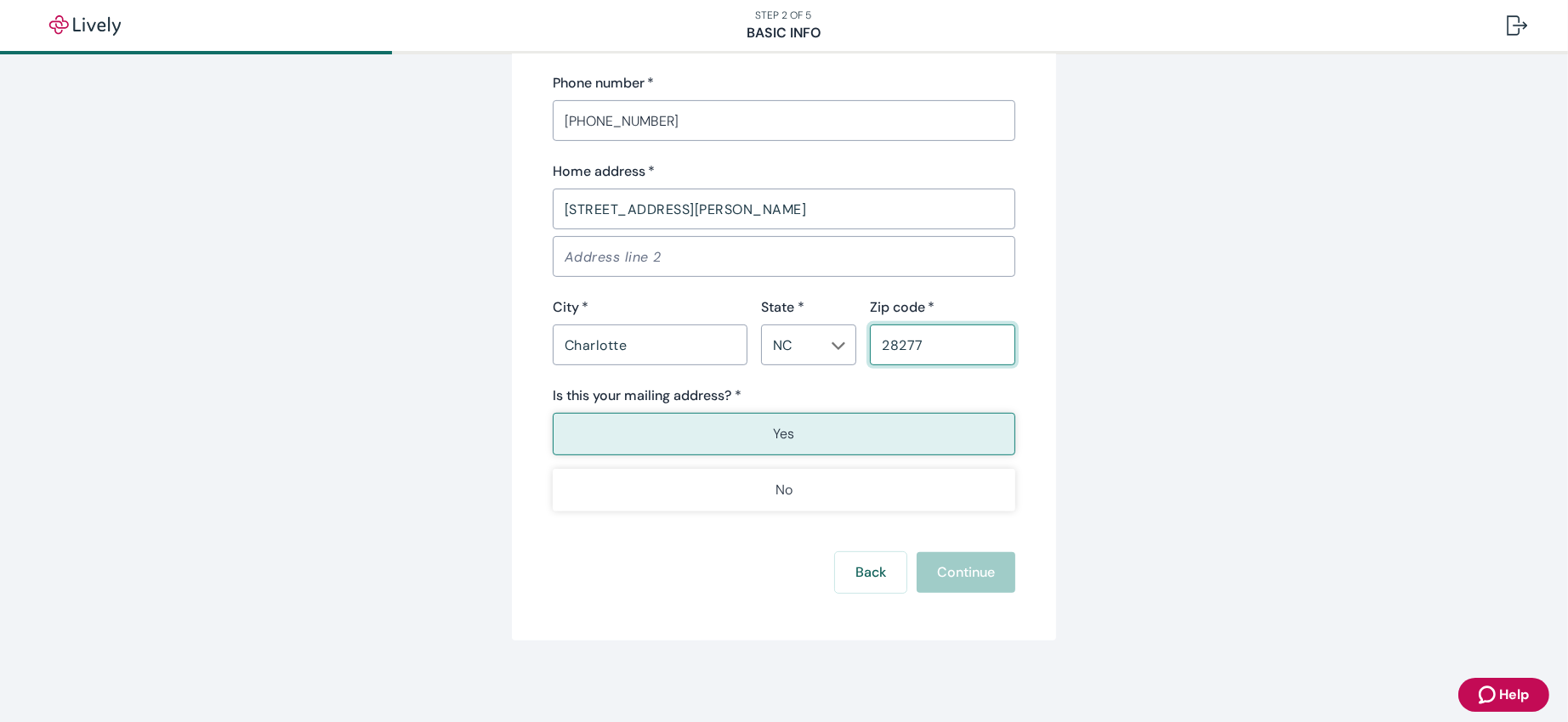
type input "28277"
click at [850, 431] on button "Yes" at bounding box center [784, 434] width 462 height 42
click at [941, 480] on button "Continue" at bounding box center [965, 572] width 98 height 41
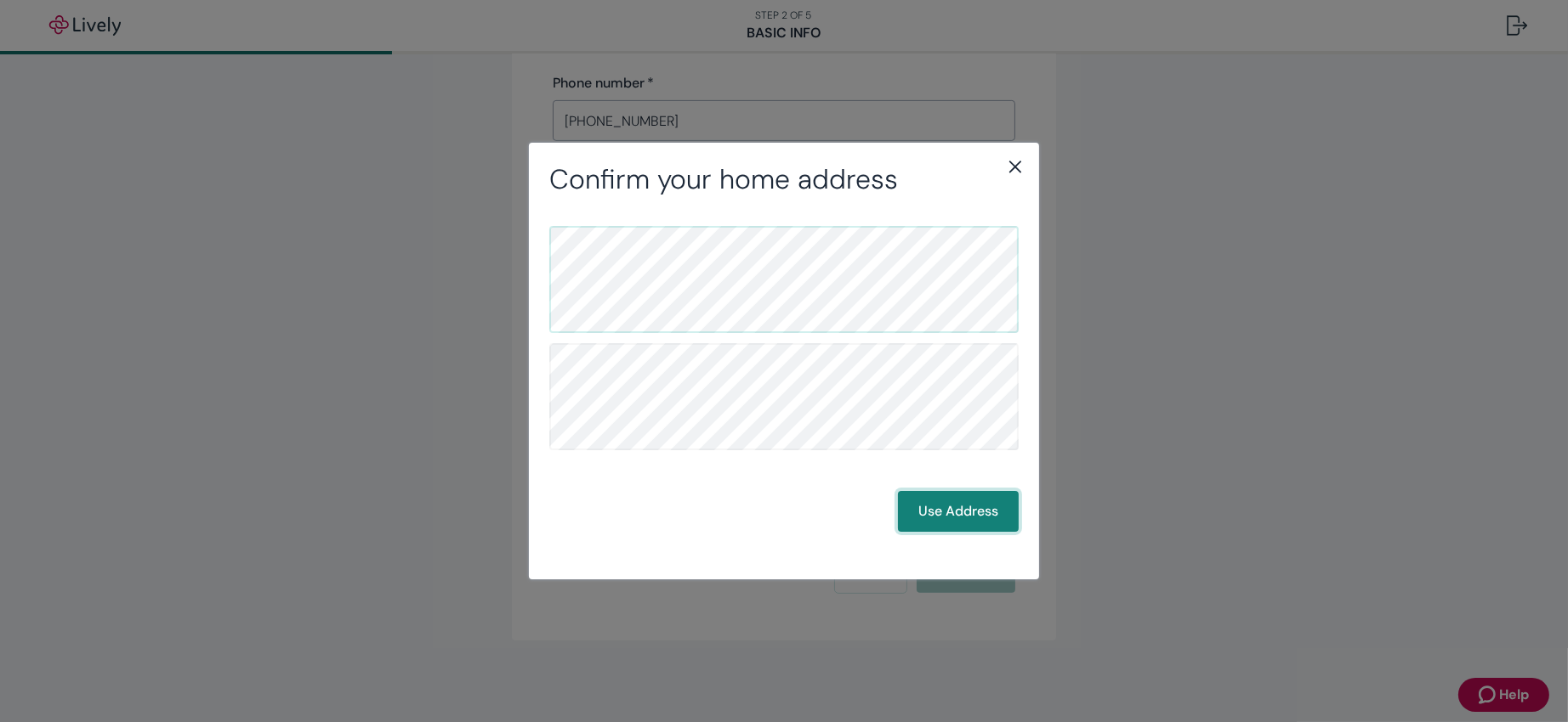
click at [956, 480] on button "Use Address" at bounding box center [958, 511] width 121 height 41
click at [942, 480] on button "Use Address" at bounding box center [958, 511] width 121 height 41
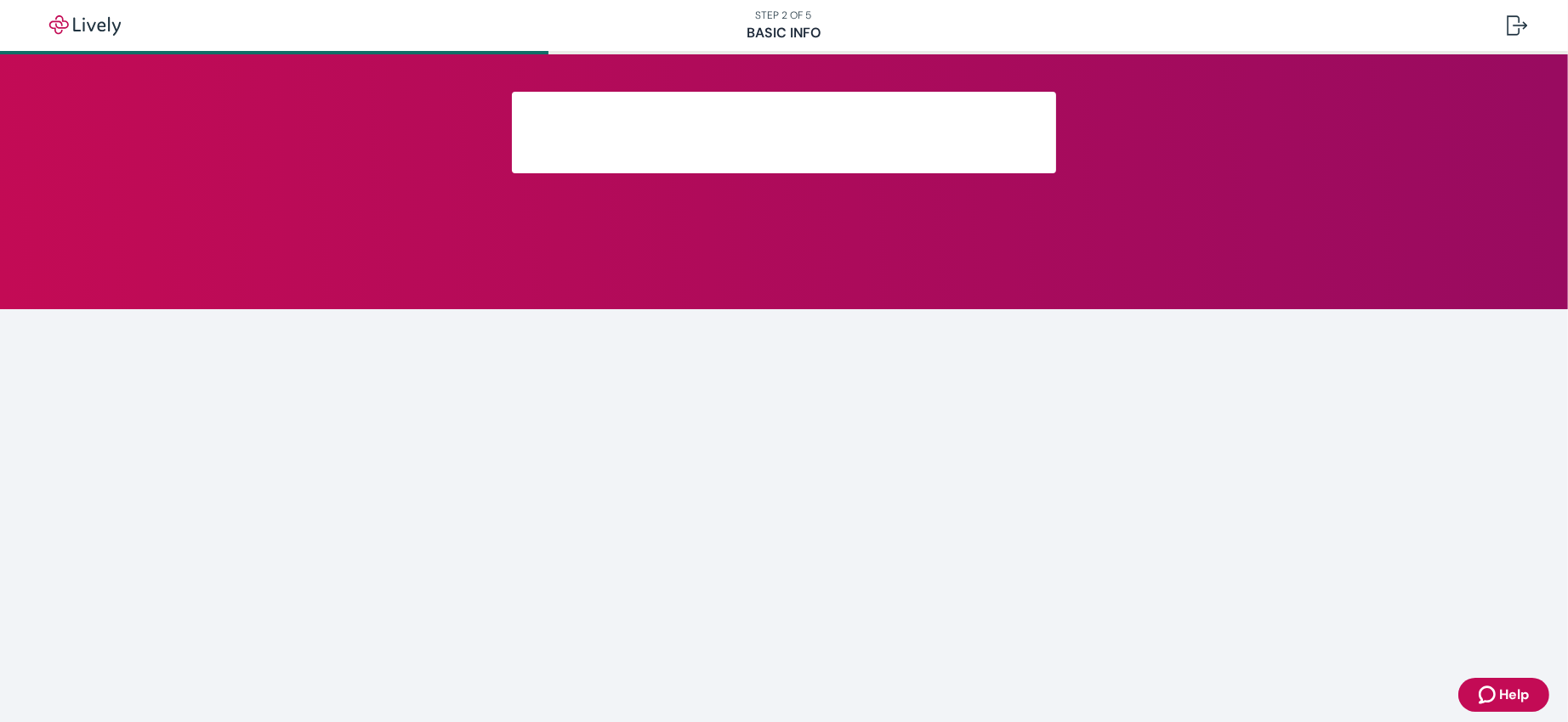
scroll to position [241, 0]
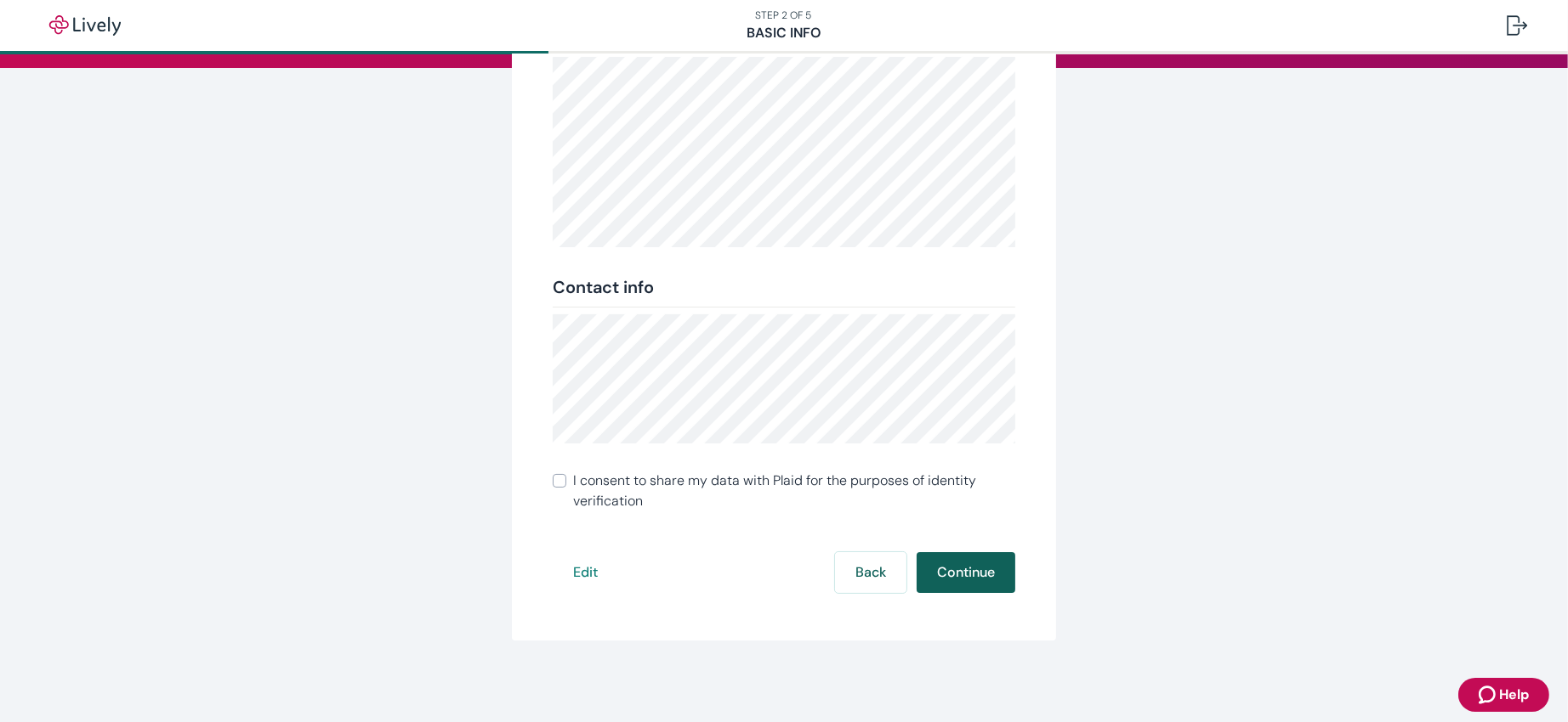
click at [938, 480] on button "Continue" at bounding box center [965, 572] width 98 height 41
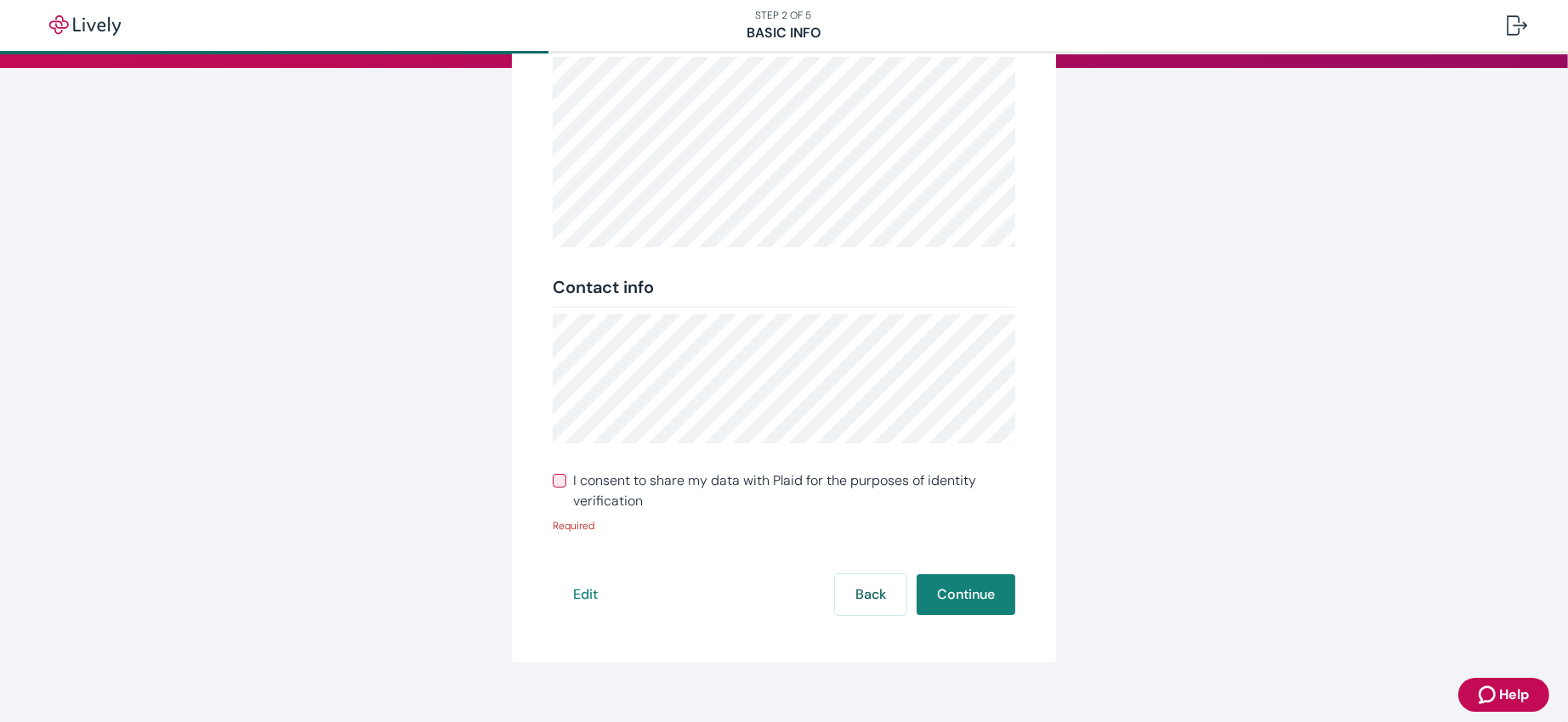
click at [552, 475] on input "I consent to share my data with Plaid for the purposes of identity verification" at bounding box center [559, 481] width 14 height 14
checkbox input "true"
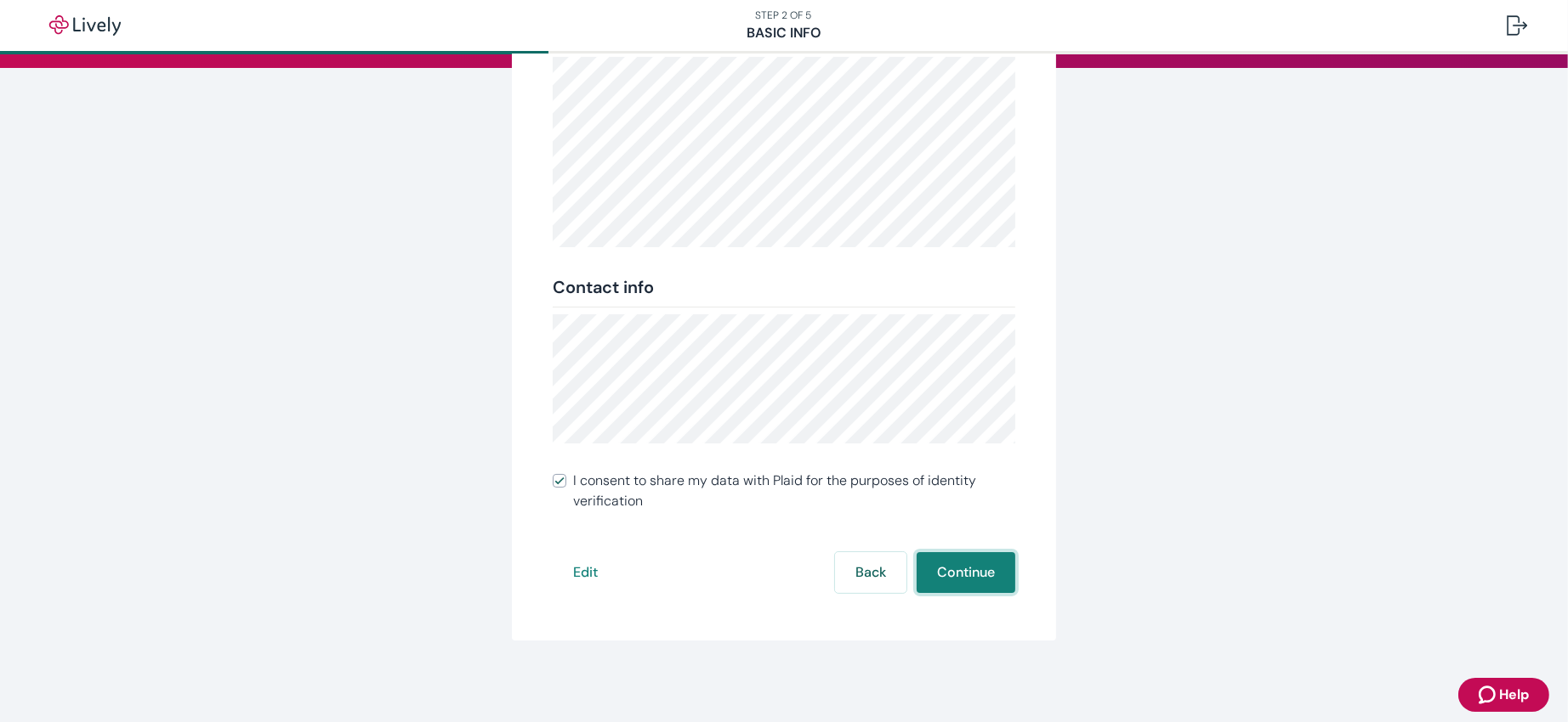
click at [985, 480] on button "Continue" at bounding box center [965, 572] width 98 height 41
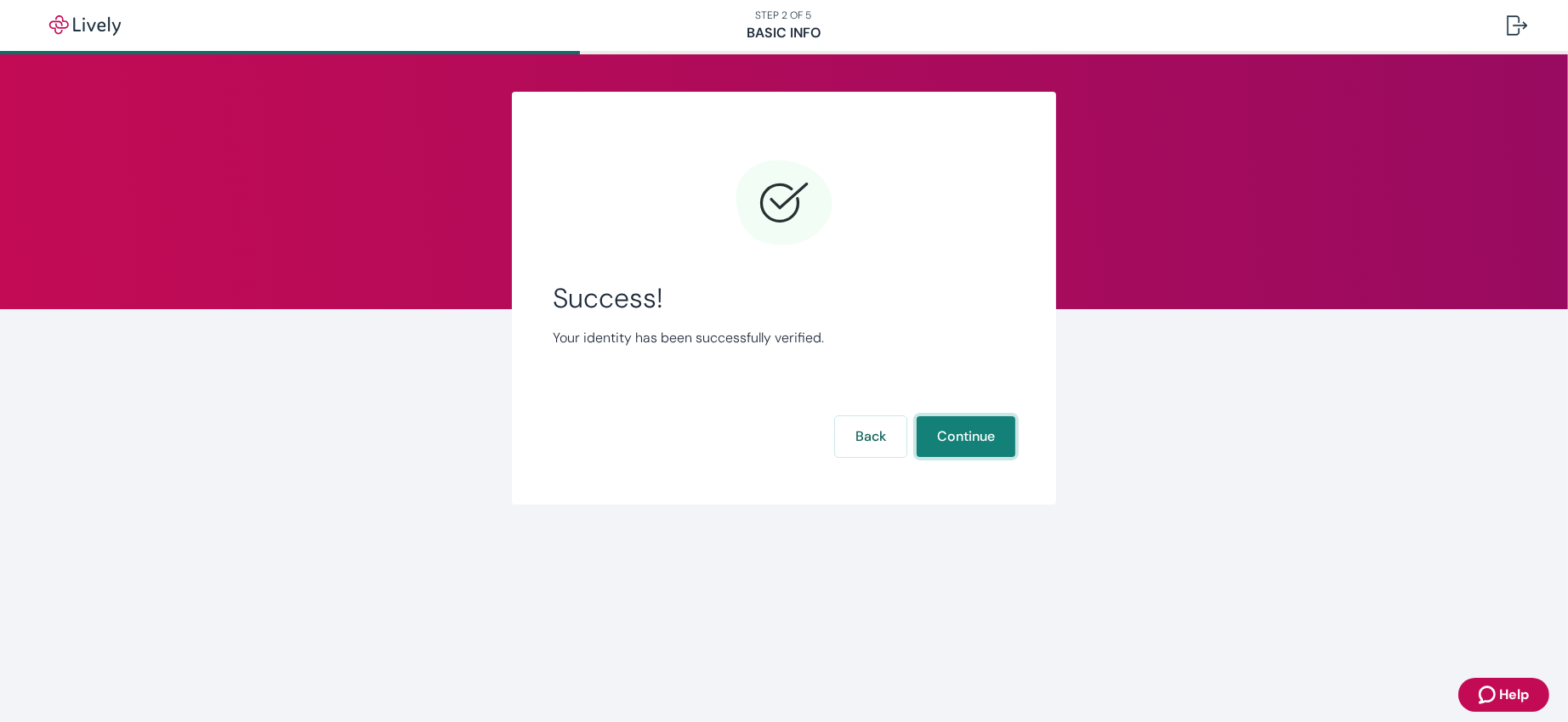
click at [964, 434] on button "Continue" at bounding box center [965, 436] width 98 height 41
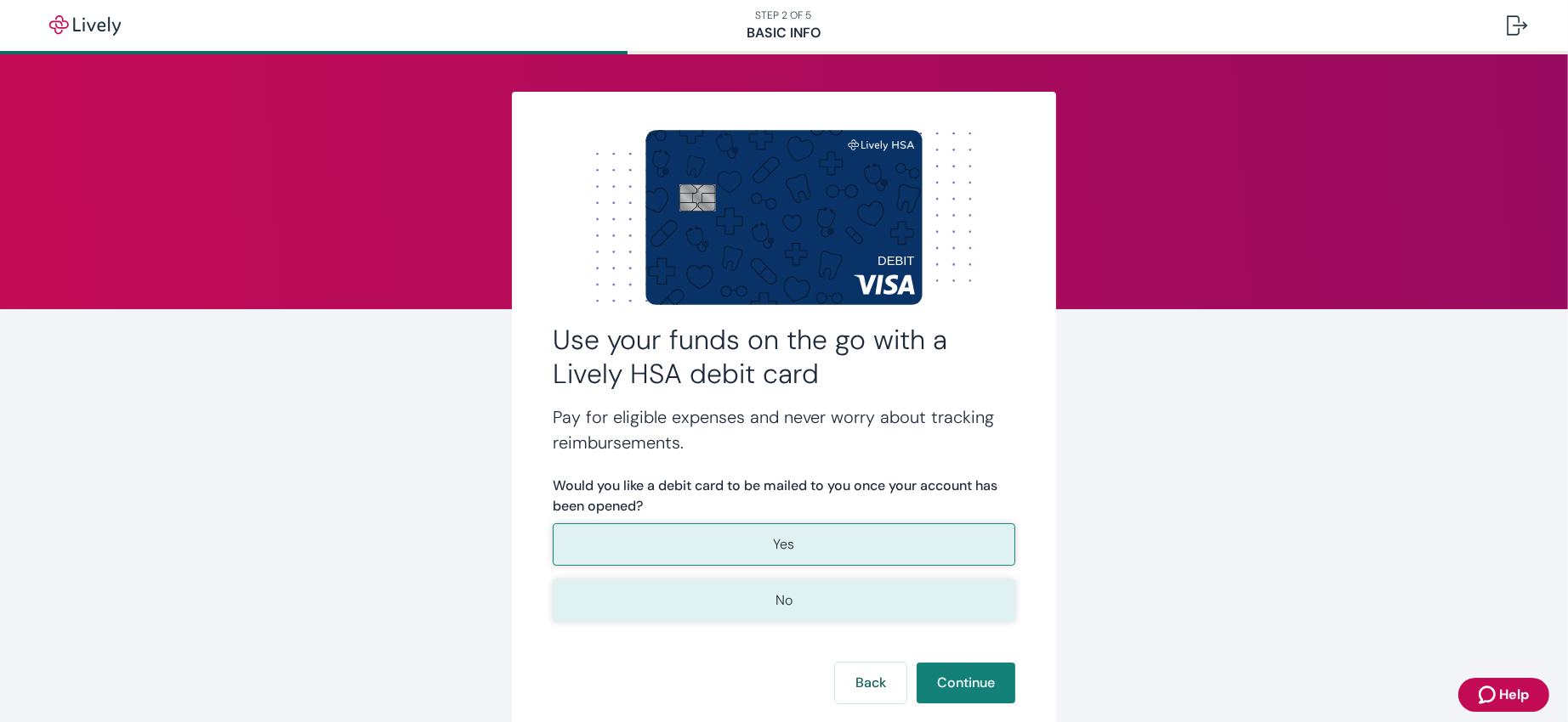
click at [647, 480] on button "No" at bounding box center [784, 600] width 462 height 42
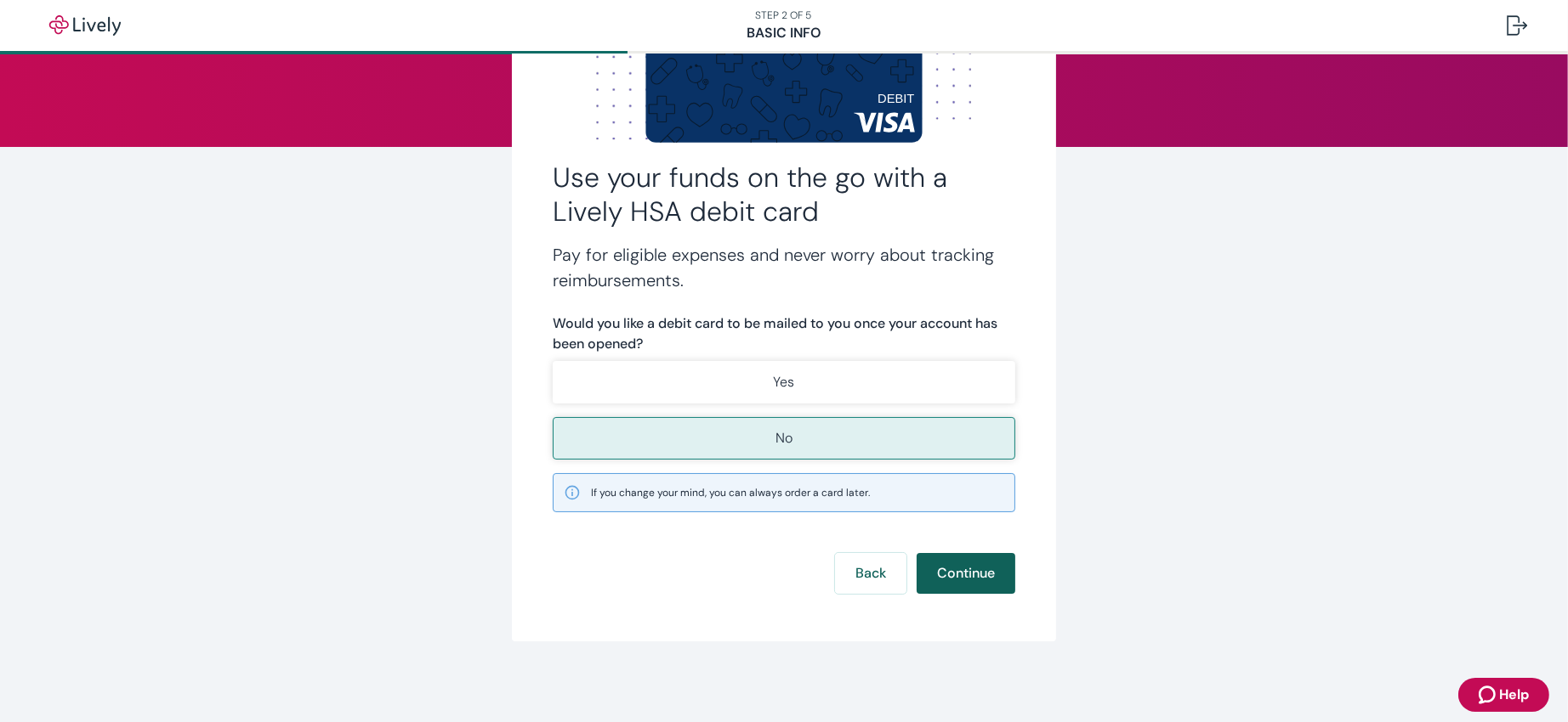
scroll to position [162, 0]
click at [942, 480] on button "Continue" at bounding box center [965, 573] width 98 height 41
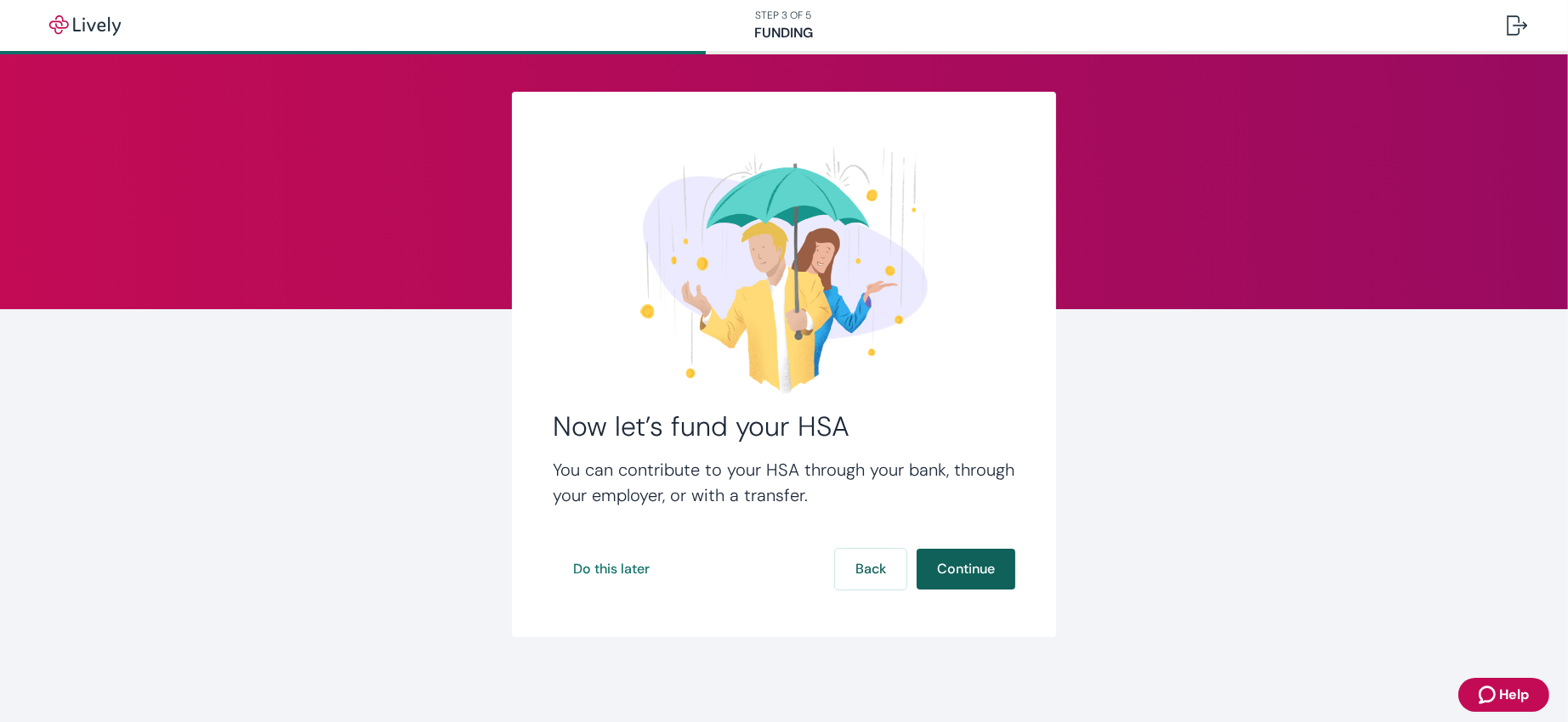
click at [942, 480] on button "Continue" at bounding box center [965, 569] width 98 height 41
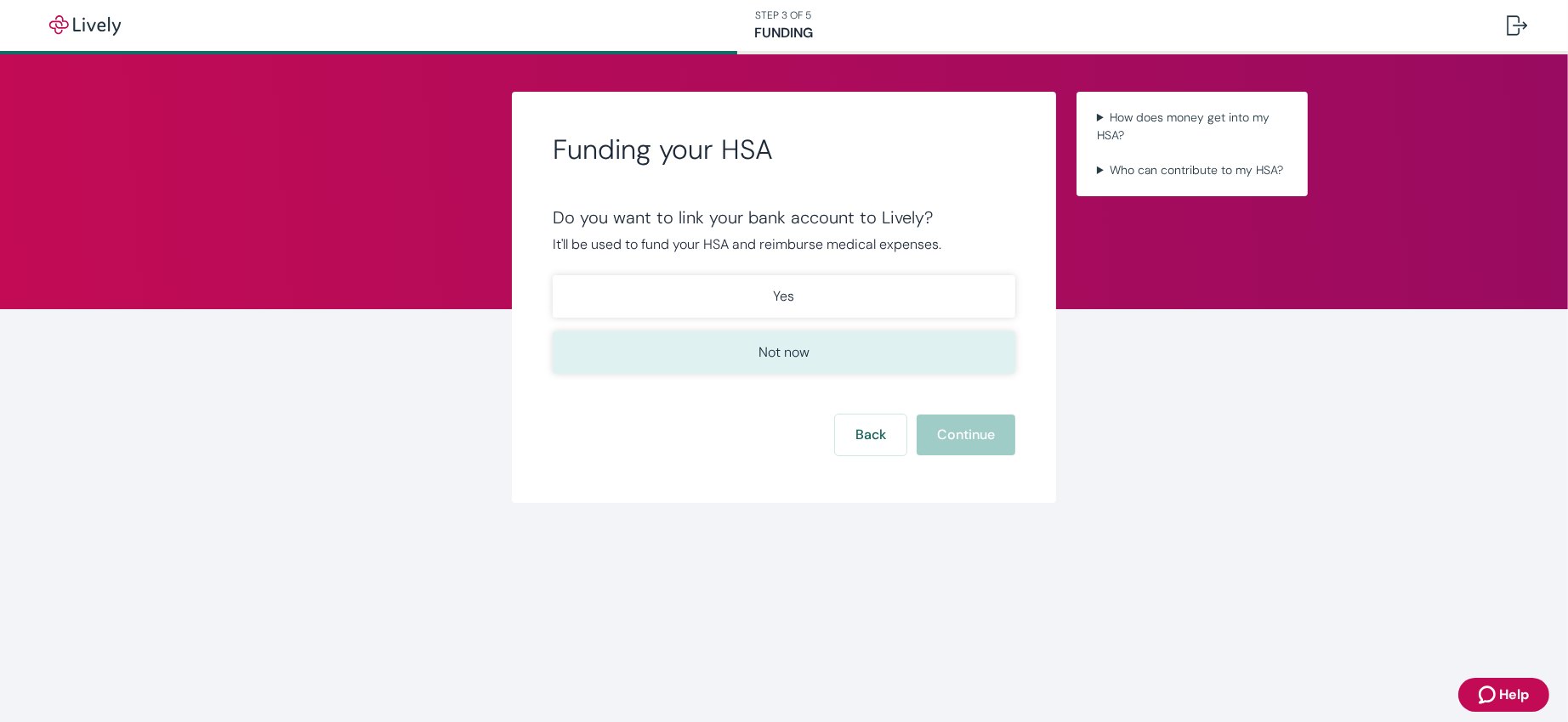
click at [892, 358] on button "Not now" at bounding box center [784, 352] width 462 height 42
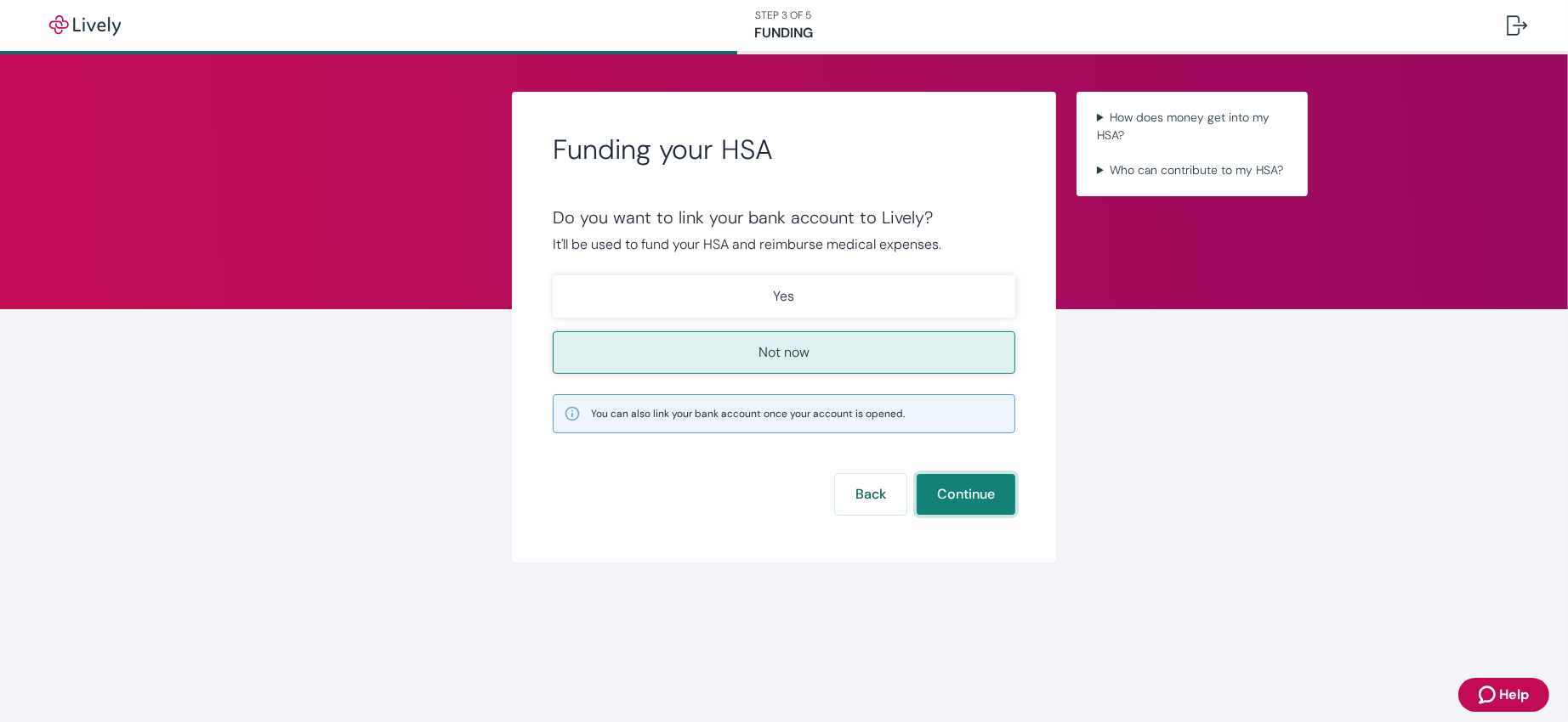
click at [951, 480] on button "Continue" at bounding box center [965, 495] width 98 height 41
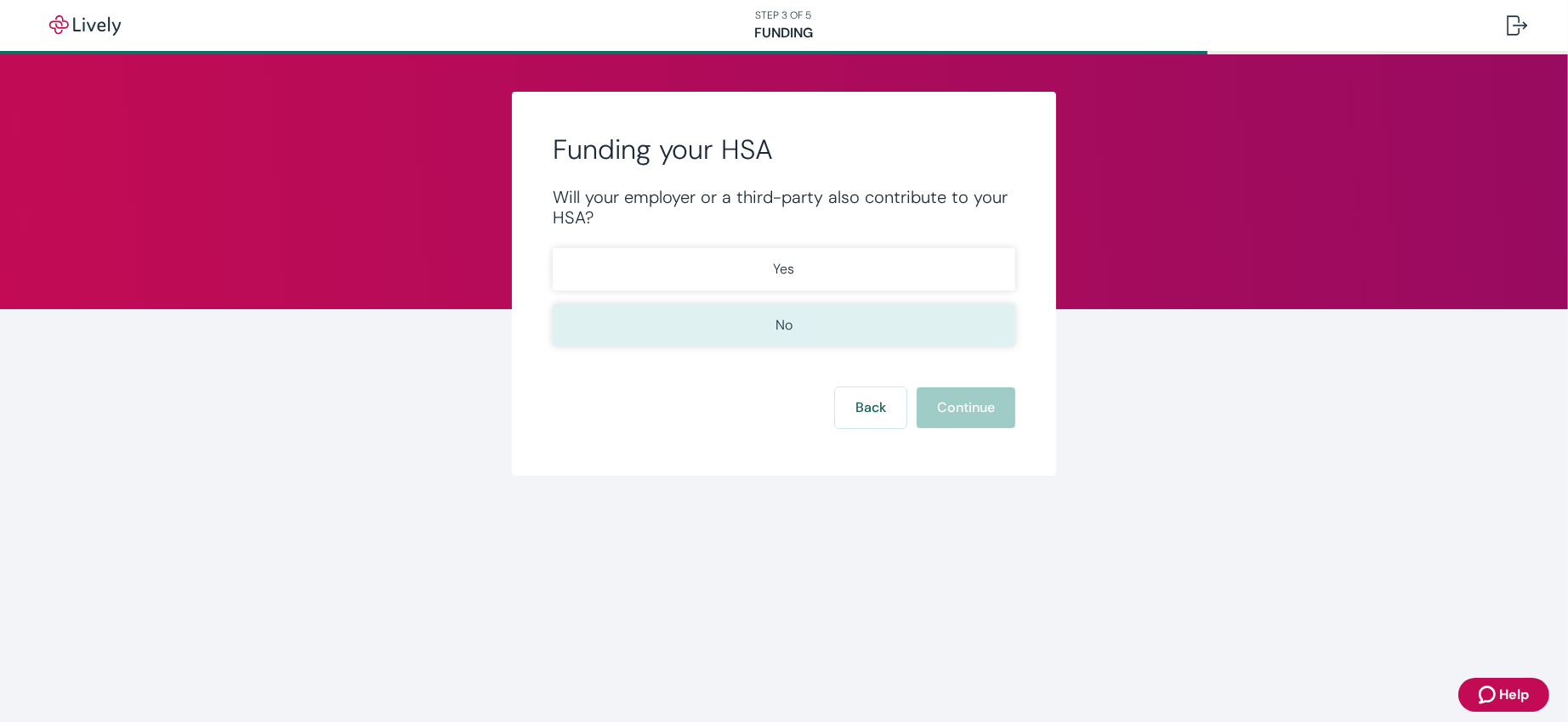
click at [924, 319] on button "No" at bounding box center [784, 325] width 462 height 42
click at [966, 411] on button "Continue" at bounding box center [965, 407] width 98 height 41
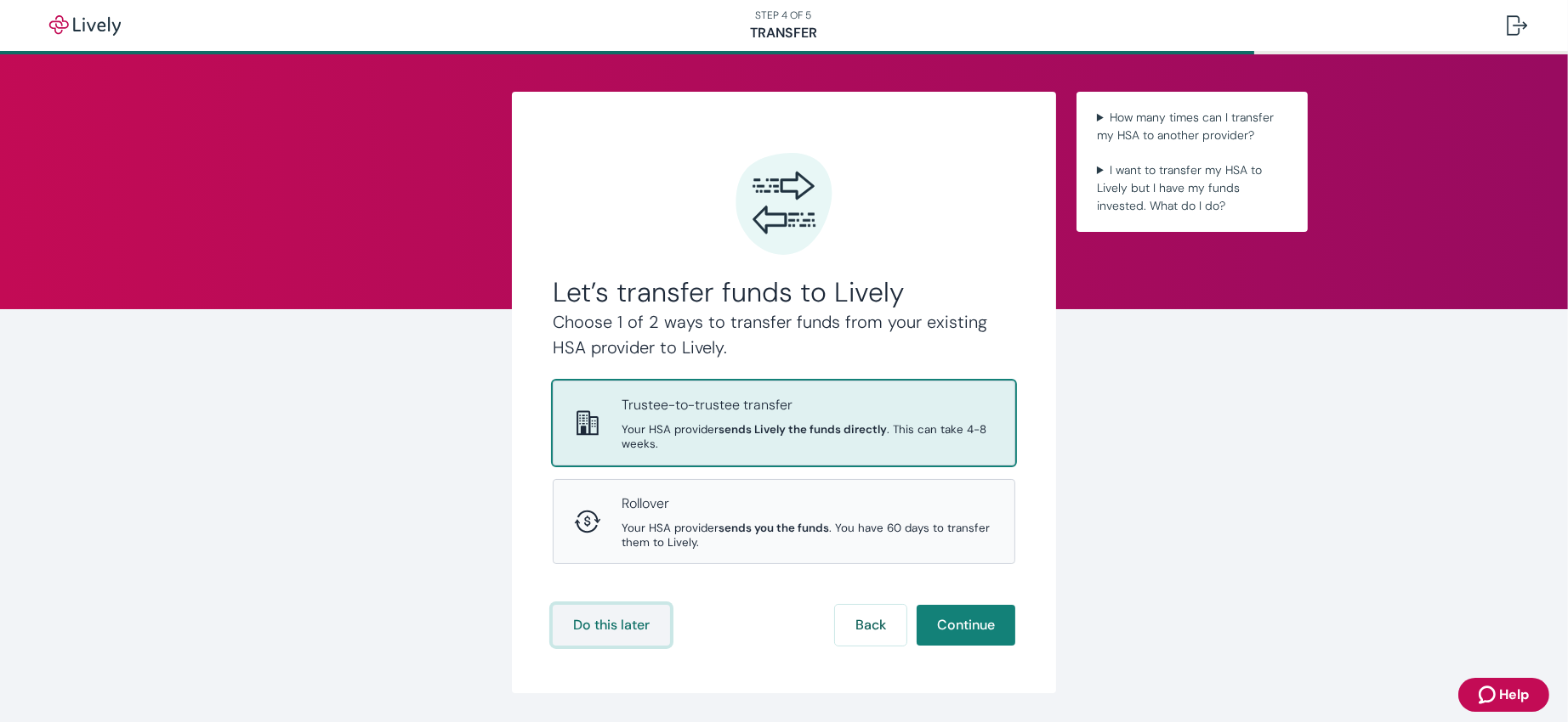
click at [613, 480] on button "Do this later" at bounding box center [611, 625] width 117 height 41
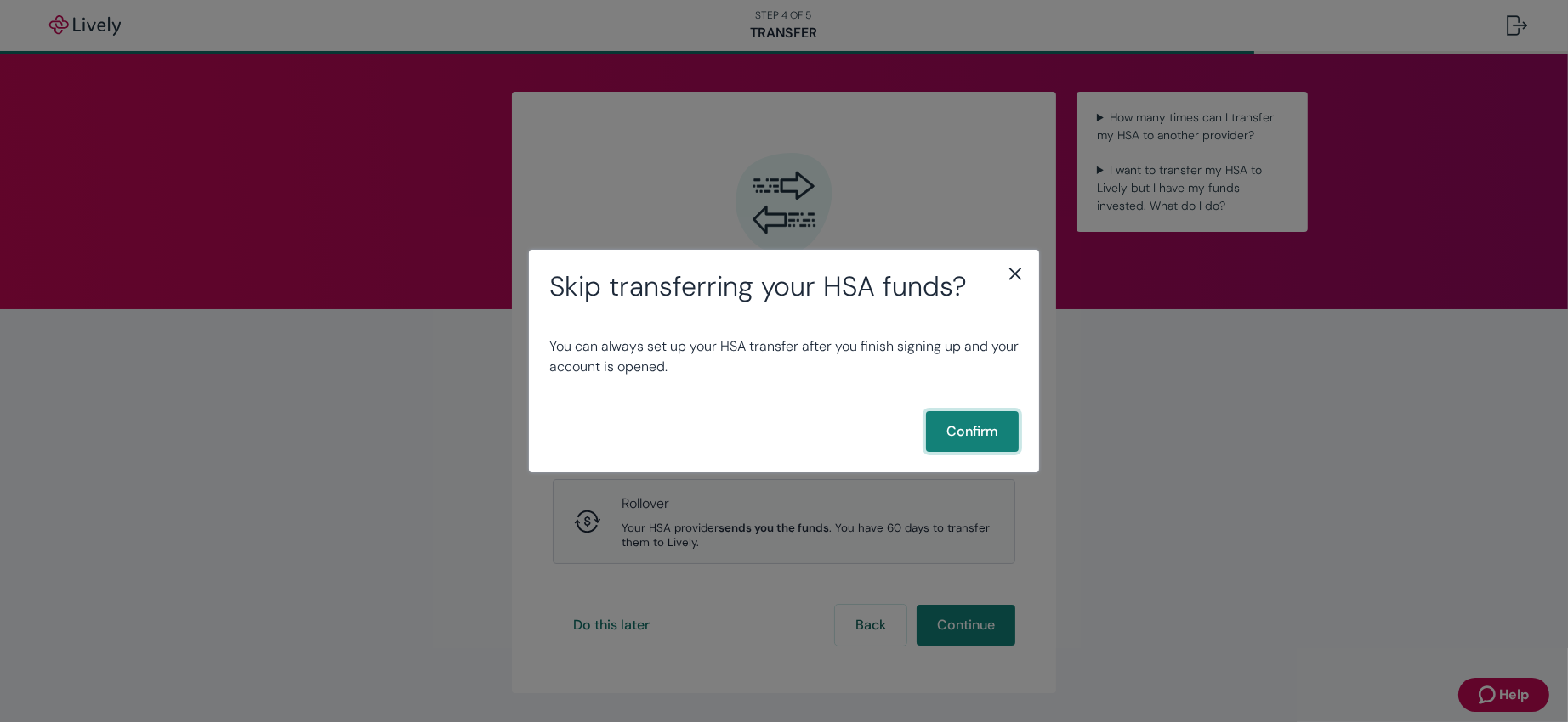
click at [971, 447] on button "Confirm" at bounding box center [972, 431] width 93 height 41
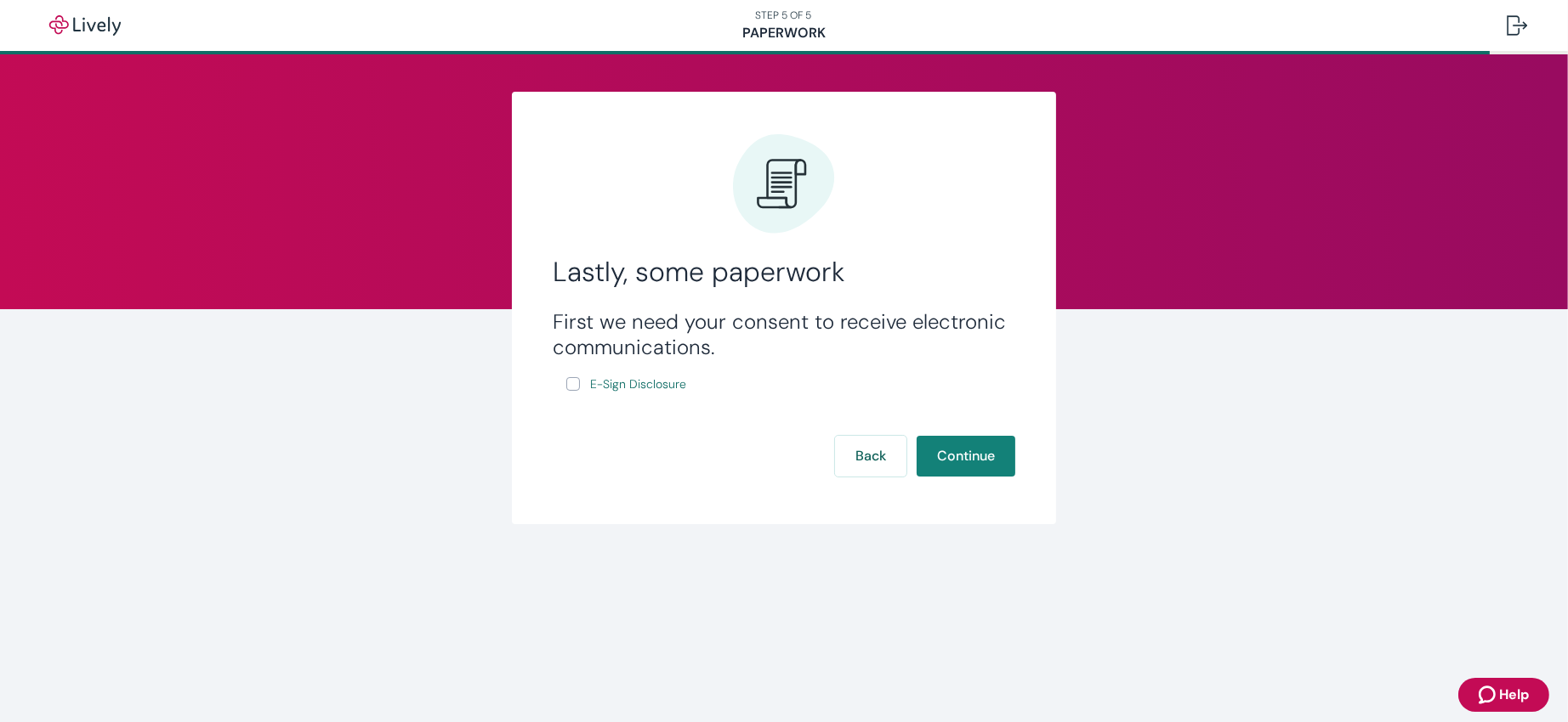
click at [571, 382] on input "E-Sign Disclosure" at bounding box center [572, 384] width 14 height 14
checkbox input "true"
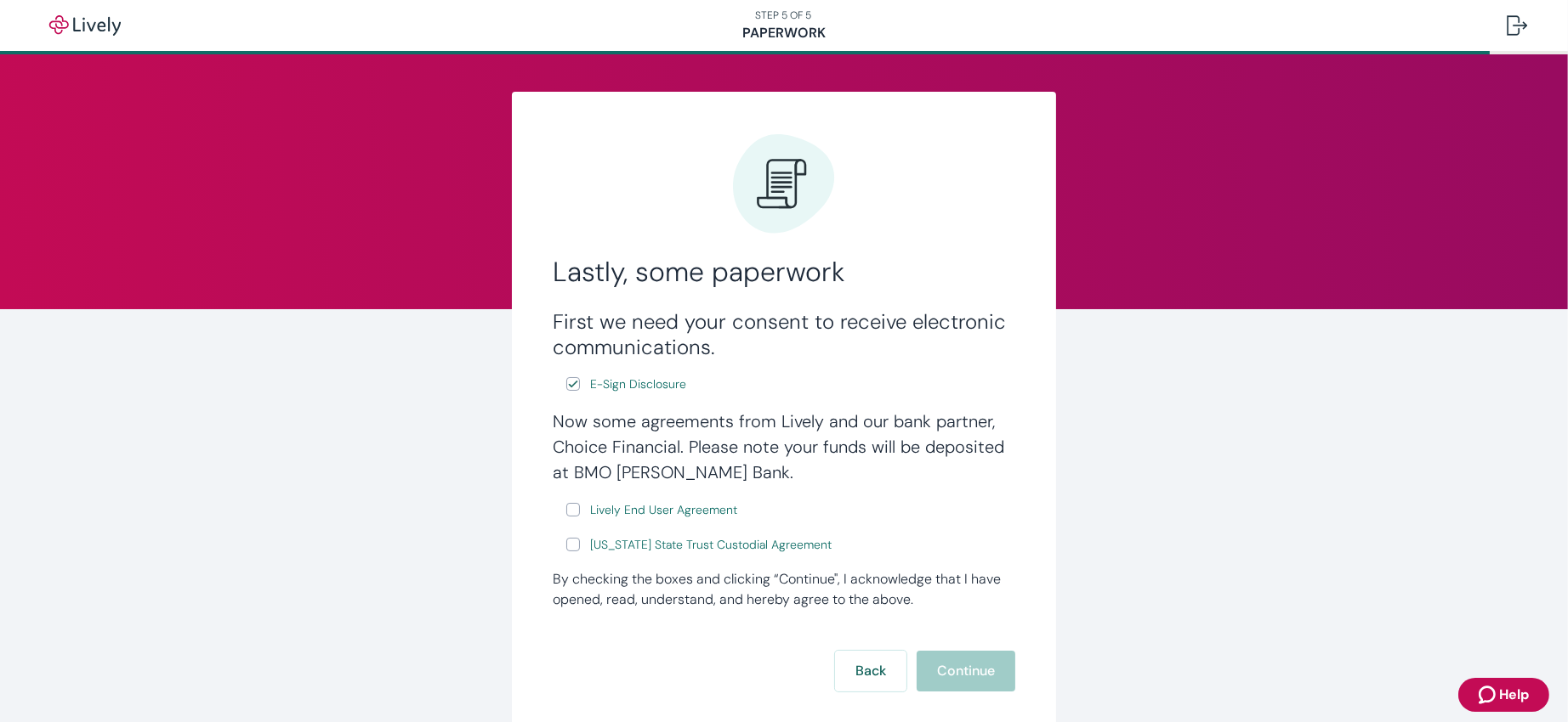
scroll to position [101, 0]
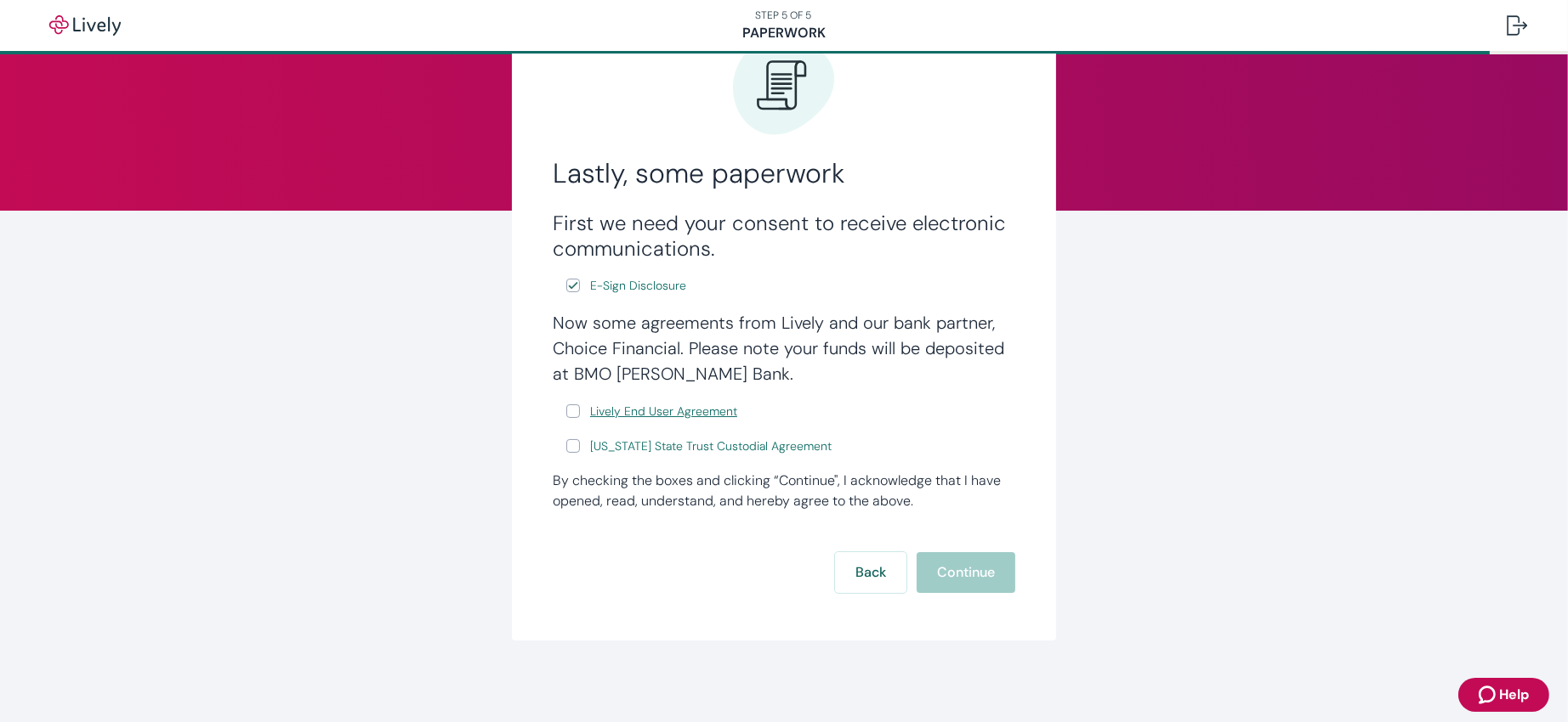
click at [587, 410] on link "Lively End User Agreement" at bounding box center [663, 412] width 153 height 22
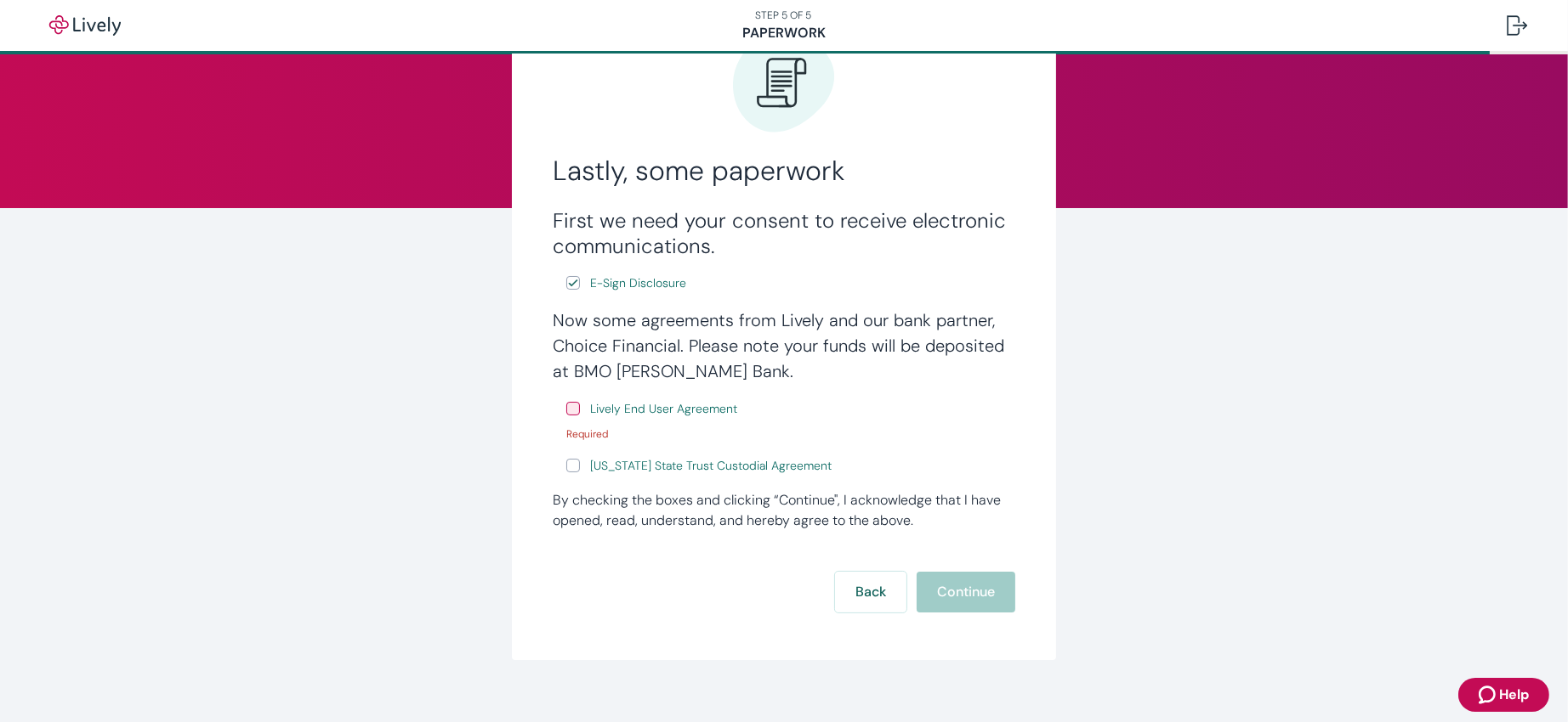
click at [566, 409] on input "Lively End User Agreement" at bounding box center [572, 408] width 14 height 14
checkbox input "true"
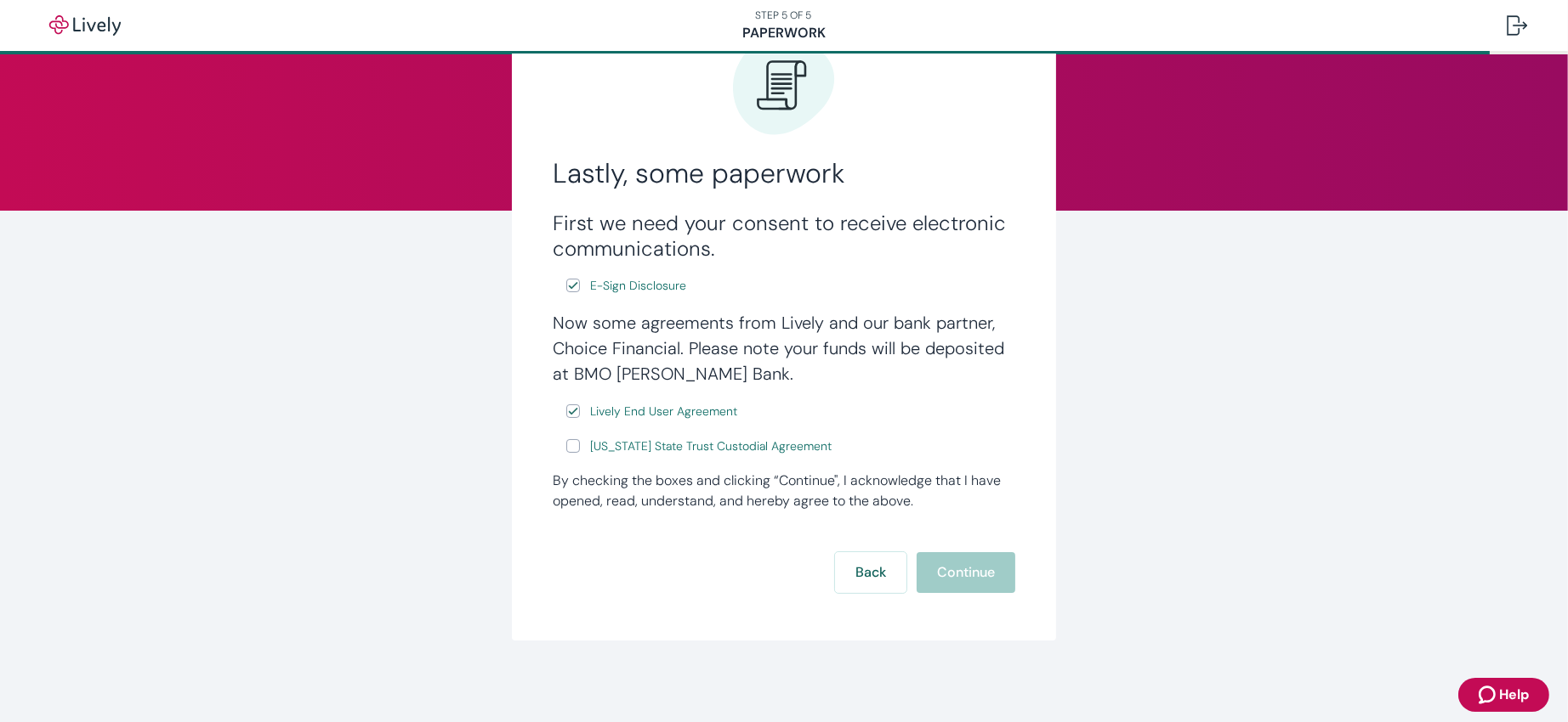
click at [924, 480] on form "First we need your consent to receive electronic communications. E-Sign Disclos…" at bounding box center [784, 403] width 462 height 383
click at [925, 480] on div "Back Continue" at bounding box center [784, 572] width 462 height 41
click at [566, 446] on input "[US_STATE] State Trust Custodial Agreement" at bounding box center [572, 446] width 14 height 14
checkbox input "true"
click at [978, 480] on button "Continue" at bounding box center [965, 572] width 98 height 41
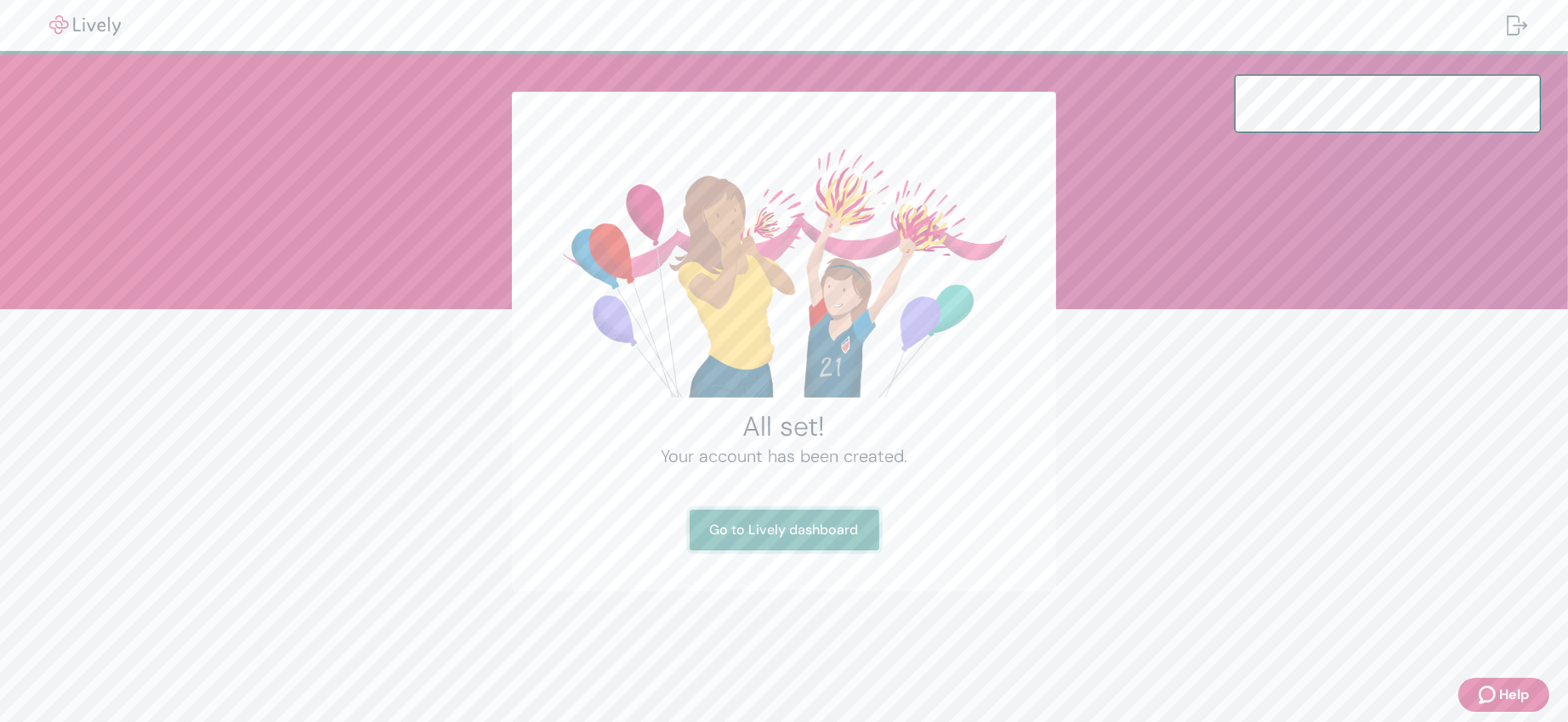
click at [789, 480] on link "Go to Lively dashboard" at bounding box center [784, 530] width 190 height 41
